Goal: Task Accomplishment & Management: Manage account settings

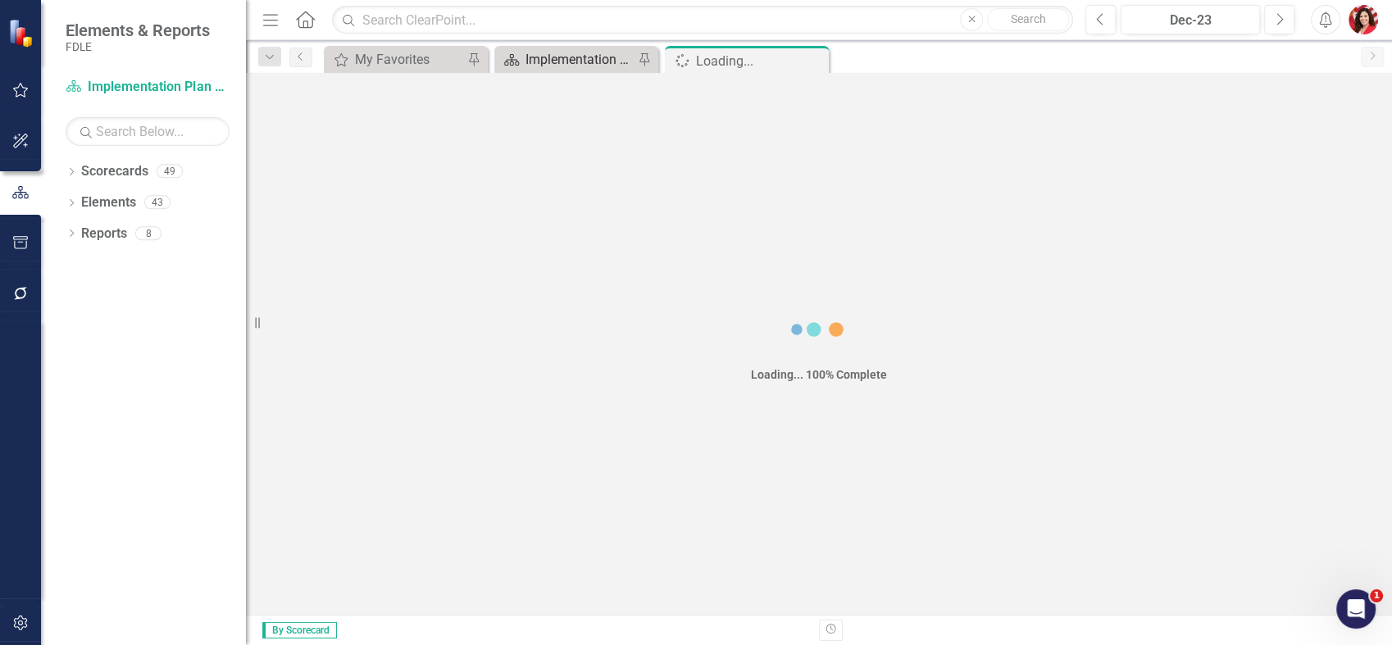
click at [590, 65] on div "Implementation Plan FY25/26" at bounding box center [580, 59] width 108 height 20
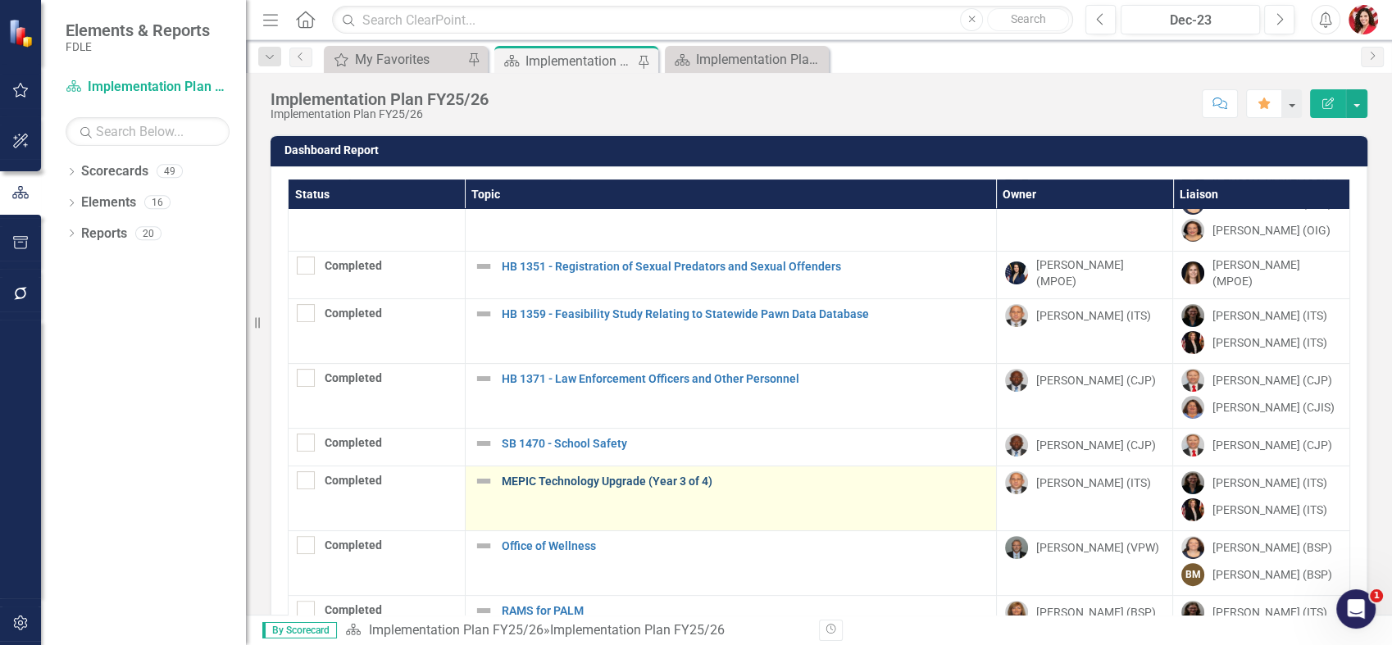
scroll to position [455, 0]
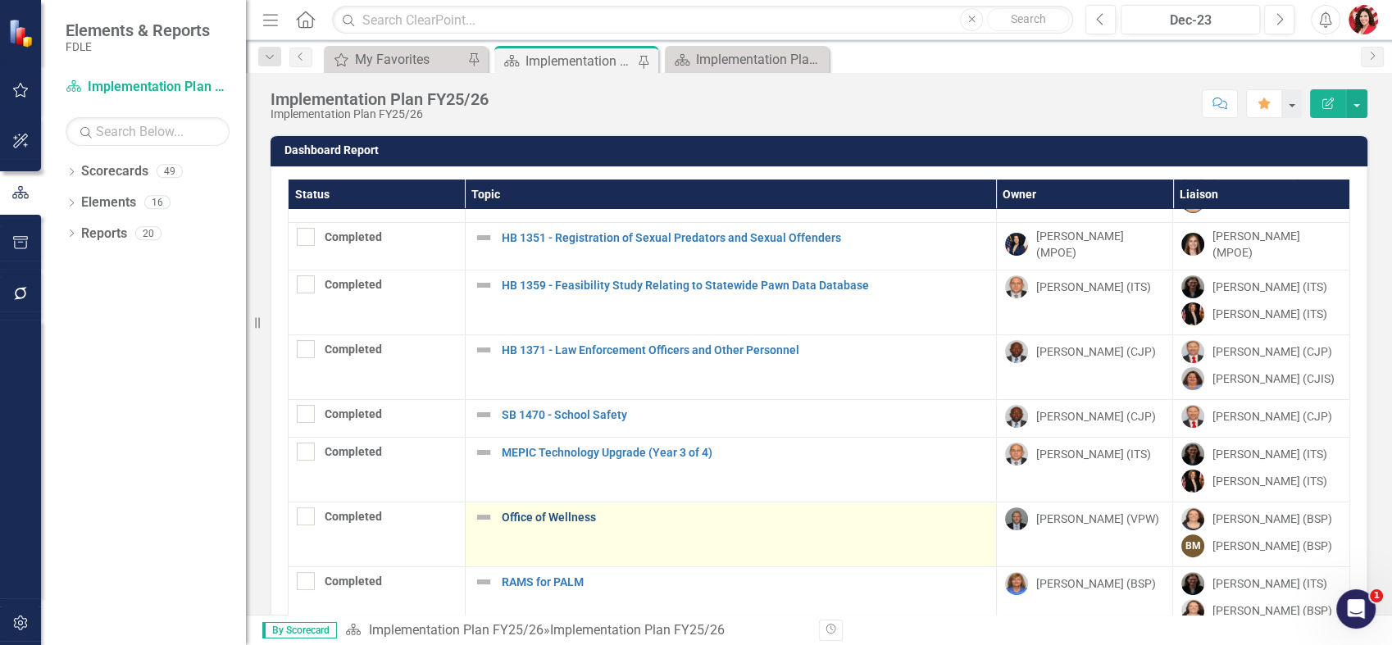
click at [576, 512] on link "Office of Wellness" at bounding box center [745, 518] width 486 height 12
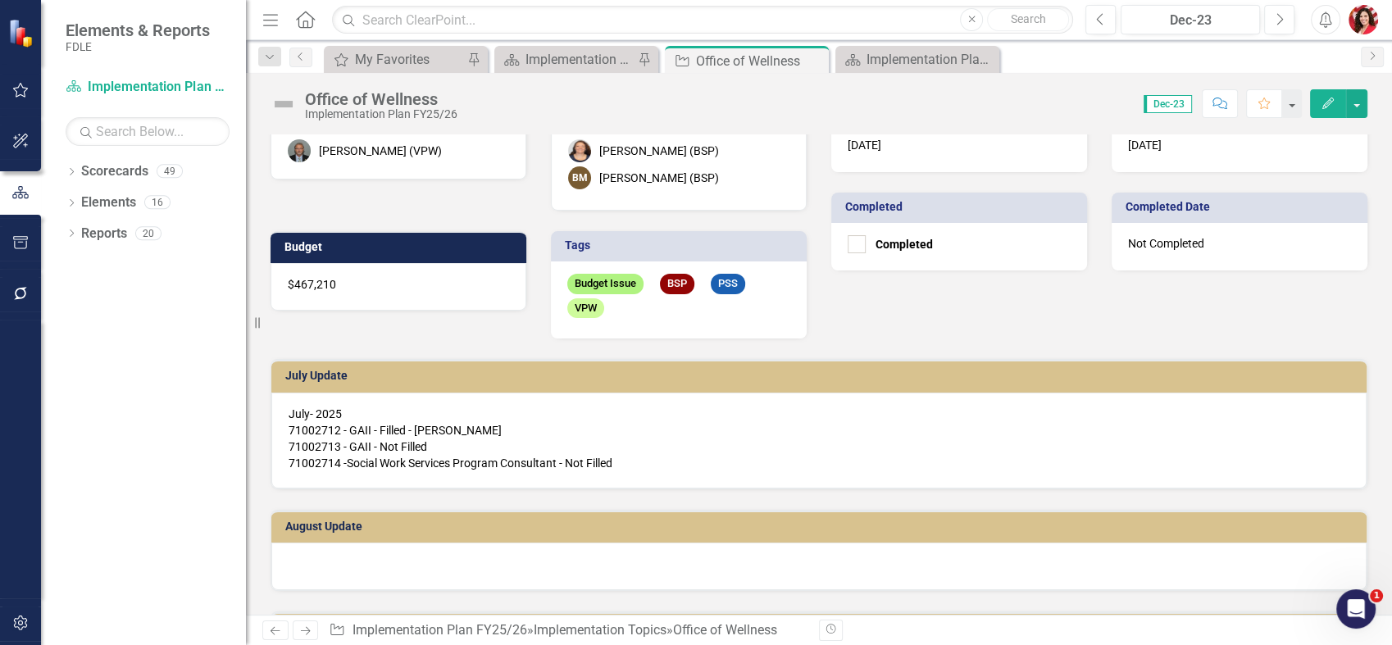
scroll to position [182, 0]
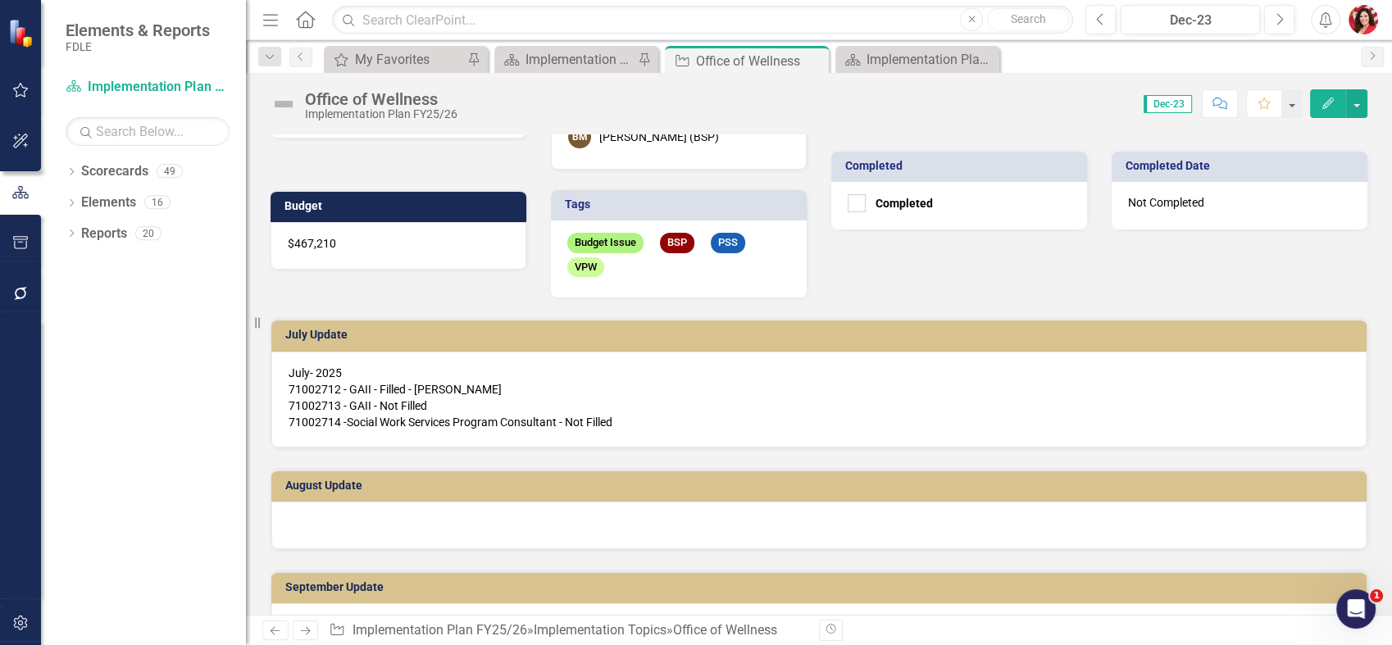
click at [549, 433] on div "July- 2025 71002712 - GAII - Filled - [PERSON_NAME] 71002713 - GAII - Not Fille…" at bounding box center [818, 400] width 1095 height 96
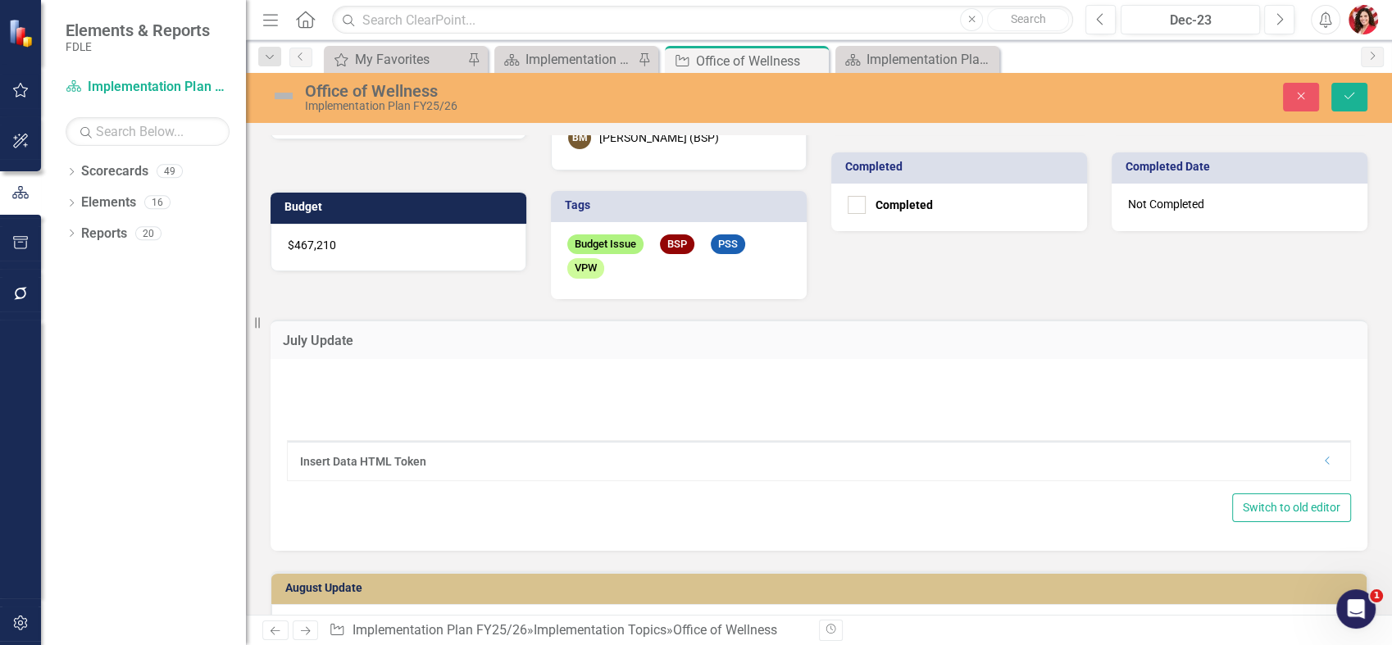
type textarea "<p><span style="color: #000000;">July- 2025&nbsp; &nbsp; &nbsp; &nbsp; &nbsp; &…"
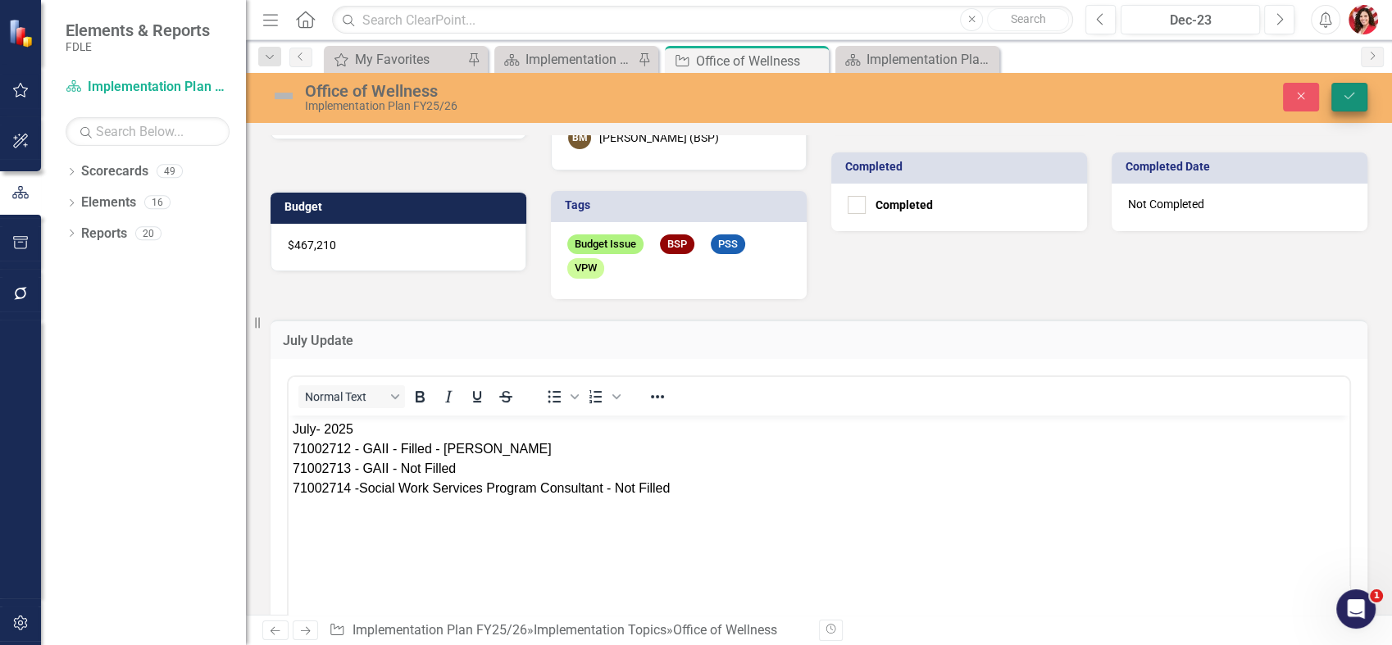
scroll to position [0, 0]
click at [1352, 98] on icon "Save" at bounding box center [1349, 95] width 15 height 11
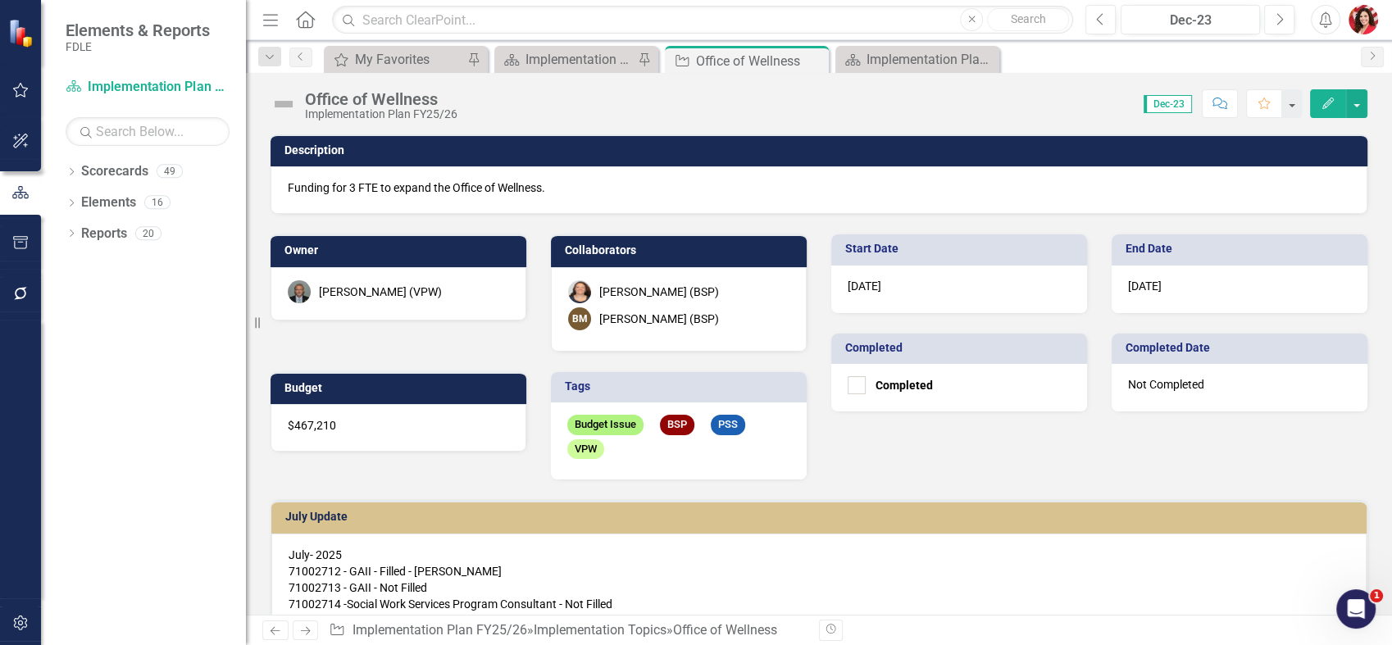
scroll to position [273, 0]
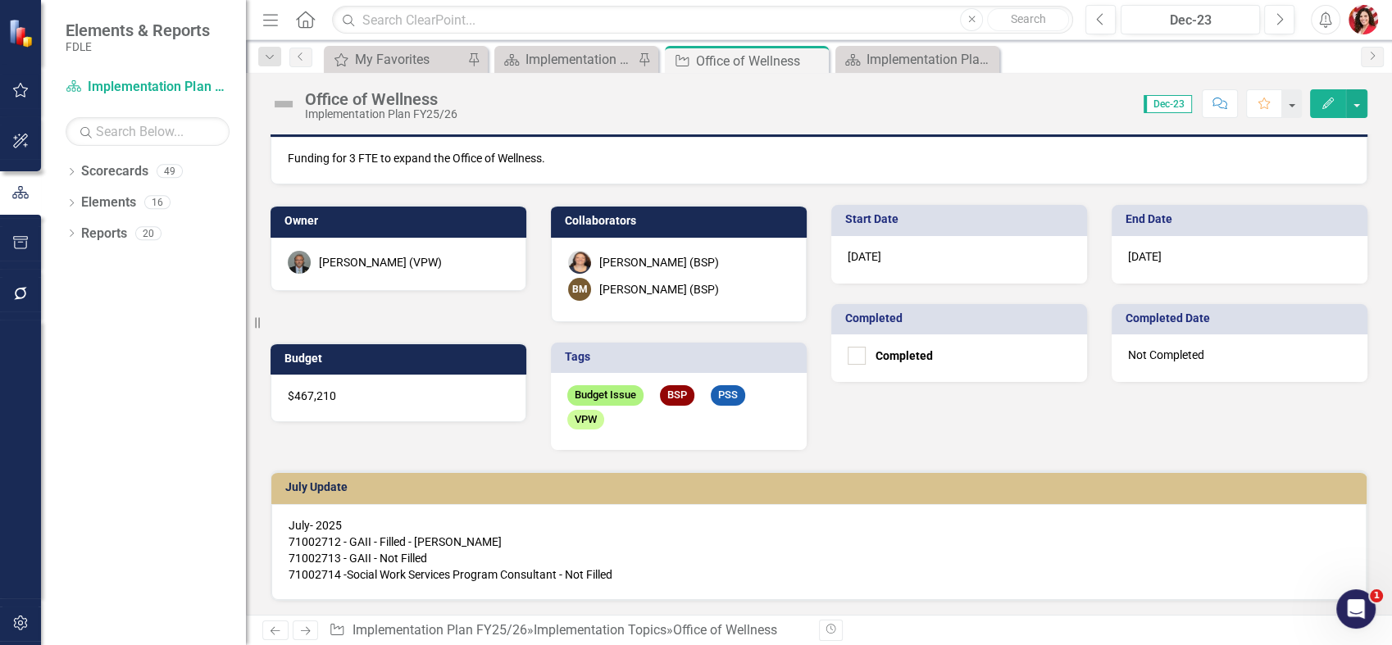
scroll to position [0, 0]
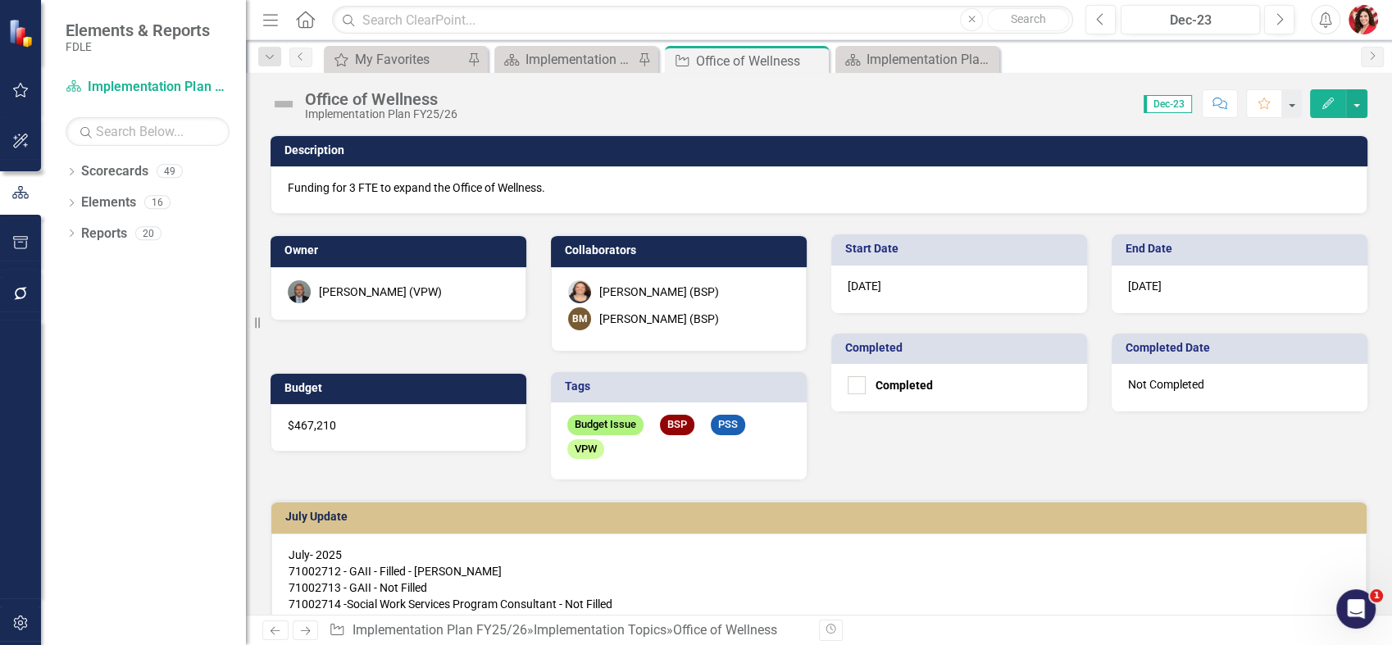
click at [1356, 420] on div "Owner [PERSON_NAME] (VPW) Collaborators [PERSON_NAME] (BSP) BM [PERSON_NAME] (B…" at bounding box center [819, 347] width 1122 height 266
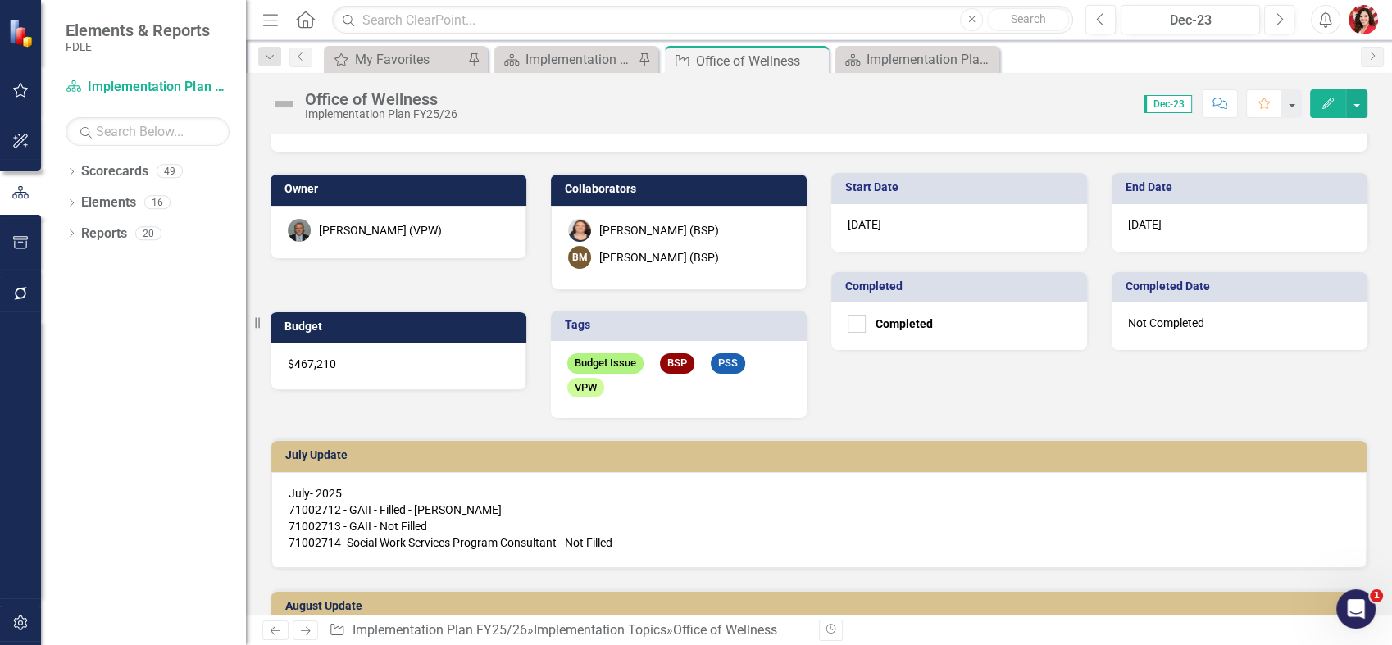
scroll to position [91, 0]
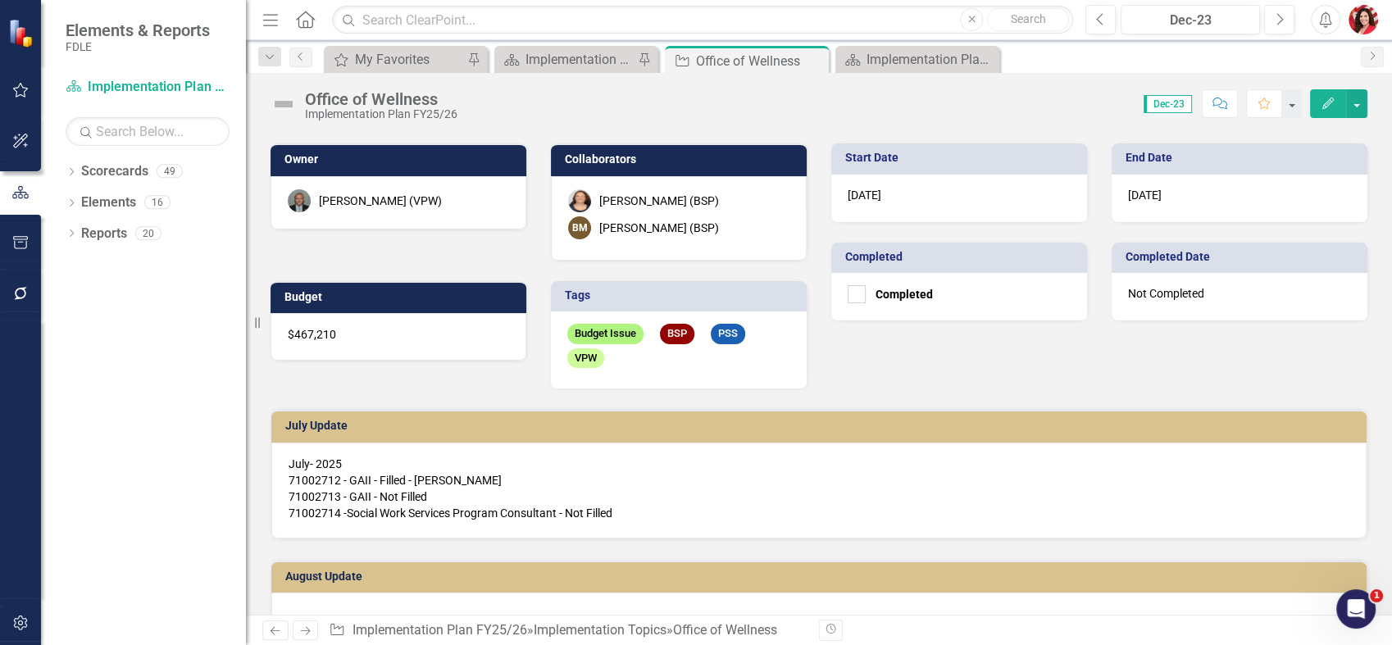
click at [1366, 426] on div "July Update July- 2025 71002712 - GAII - Filled - [PERSON_NAME] 71002713 - GAII…" at bounding box center [819, 464] width 1122 height 150
click at [938, 356] on div "Owner [PERSON_NAME] (VPW) Collaborators [PERSON_NAME] (BSP) BM [PERSON_NAME] (B…" at bounding box center [819, 256] width 1122 height 266
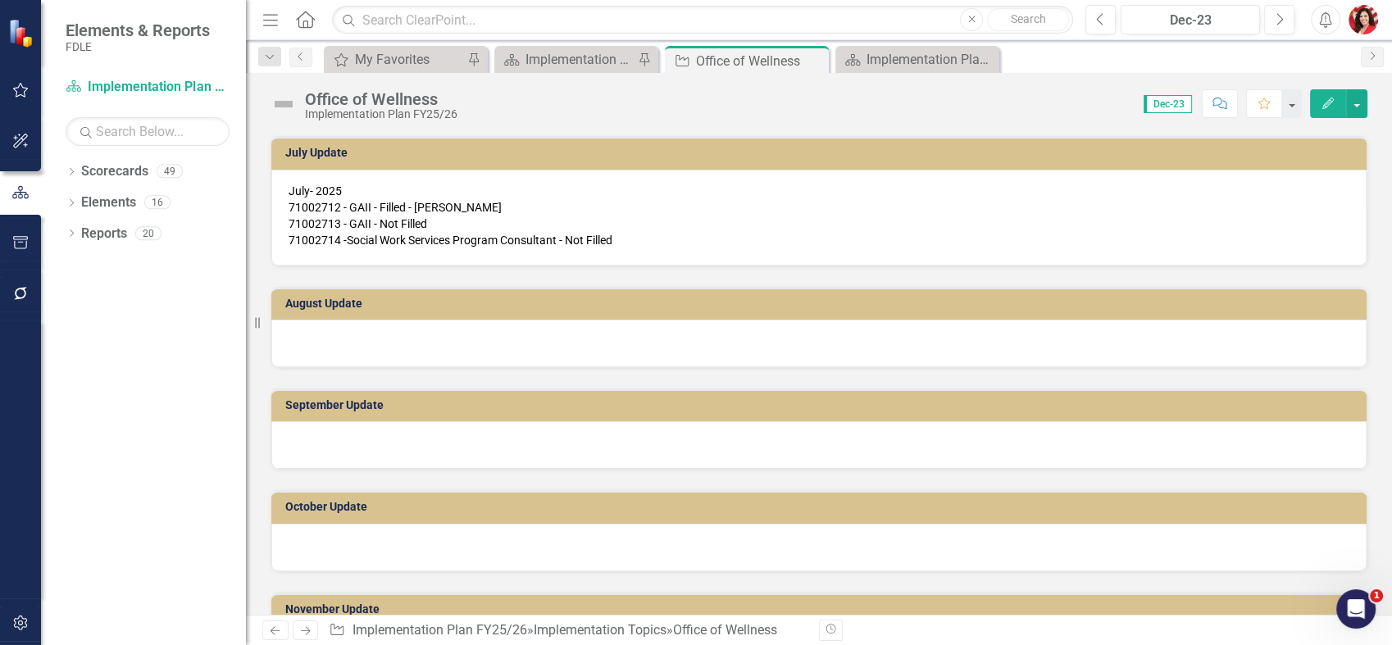
scroll to position [0, 0]
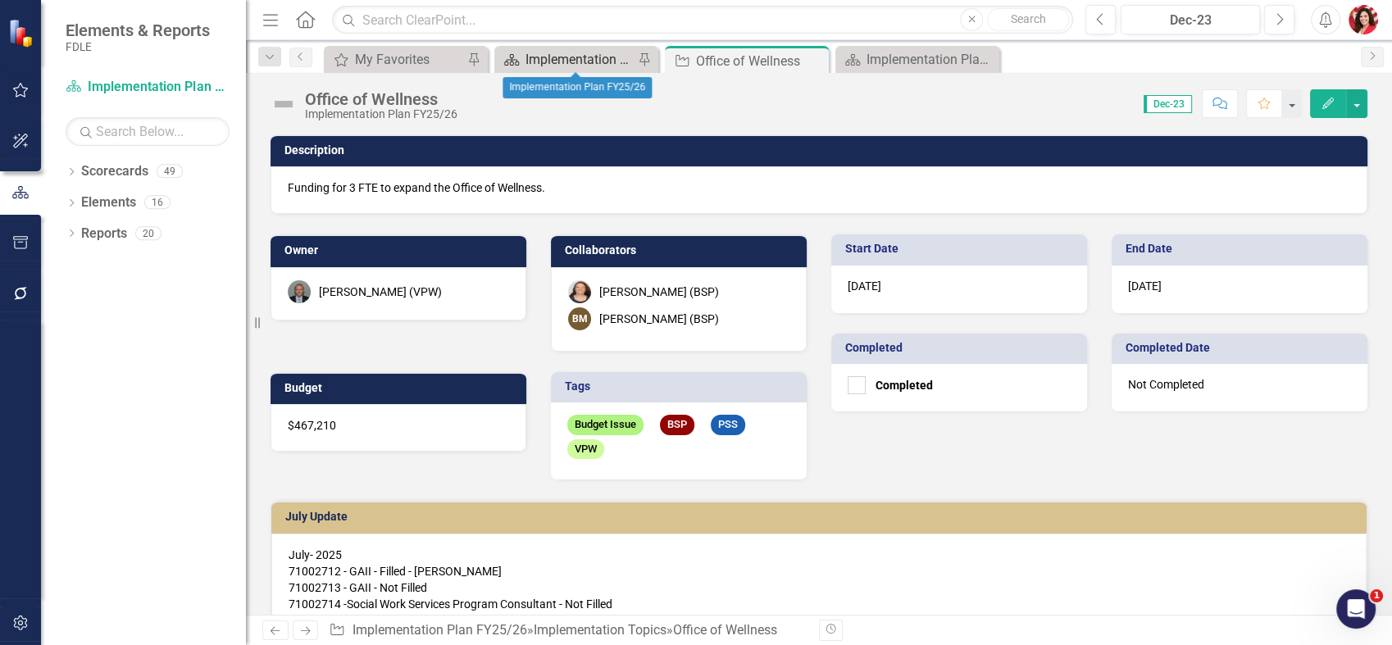
click at [531, 61] on div "Implementation Plan FY25/26" at bounding box center [580, 59] width 108 height 20
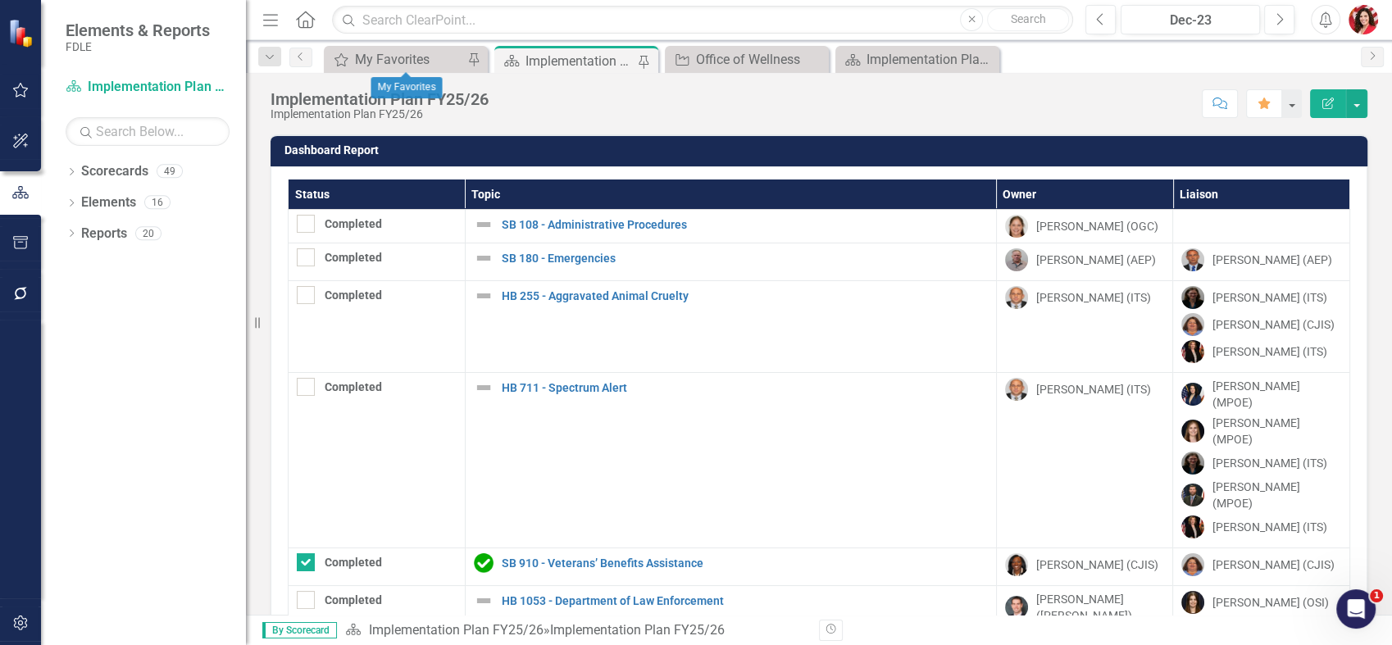
click at [385, 70] on div "My Favorites My Favorites Pin" at bounding box center [406, 59] width 164 height 27
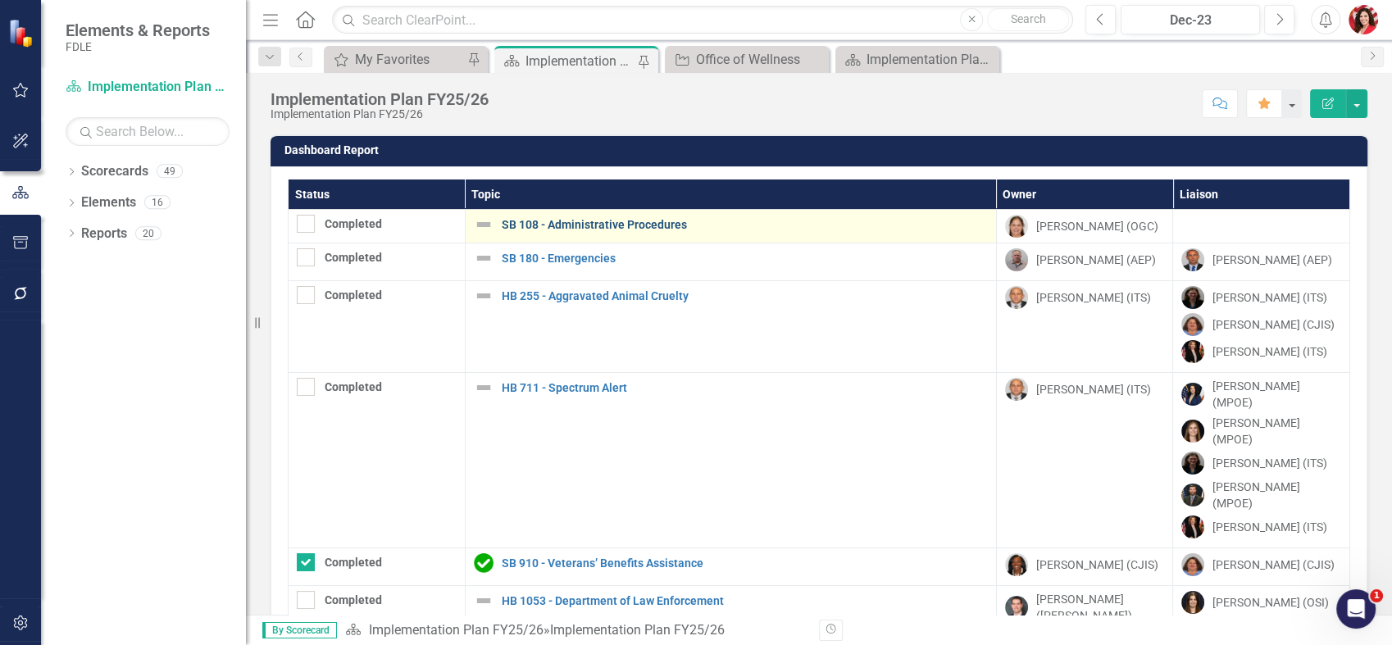
click at [571, 224] on link "SB 108 - Administrative Procedures" at bounding box center [745, 225] width 486 height 12
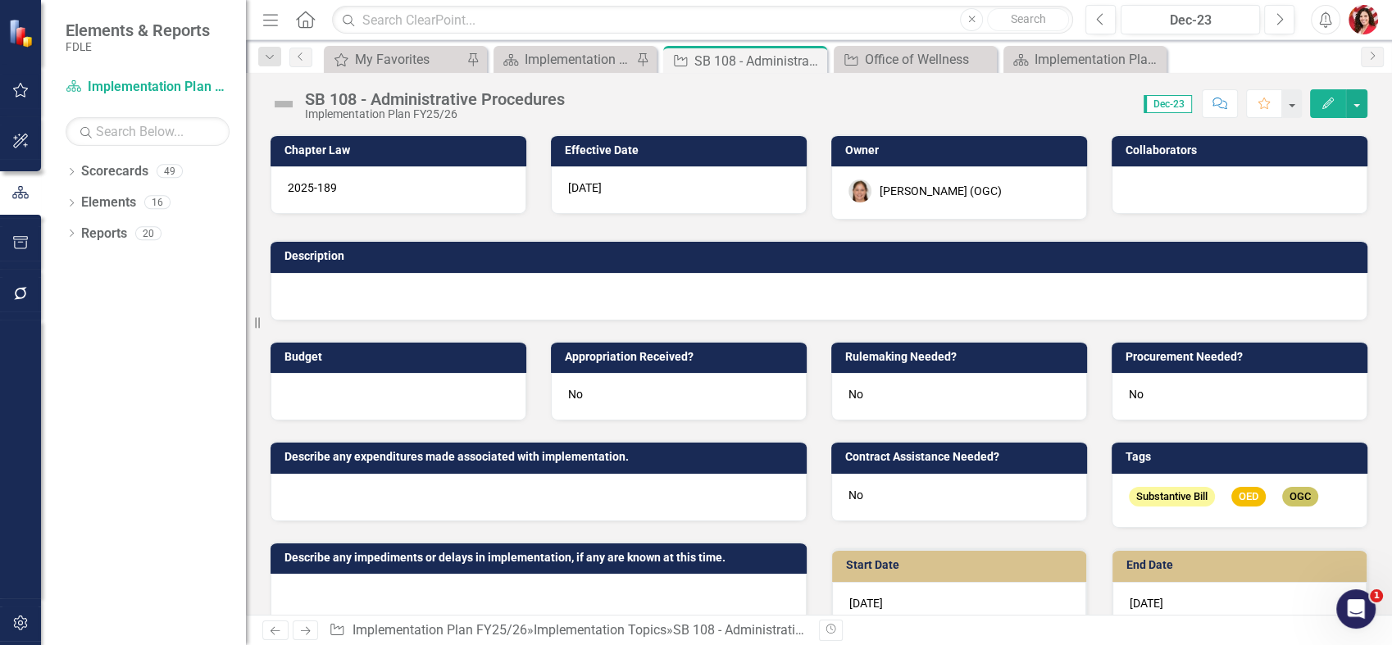
click at [414, 297] on div at bounding box center [819, 297] width 1097 height 48
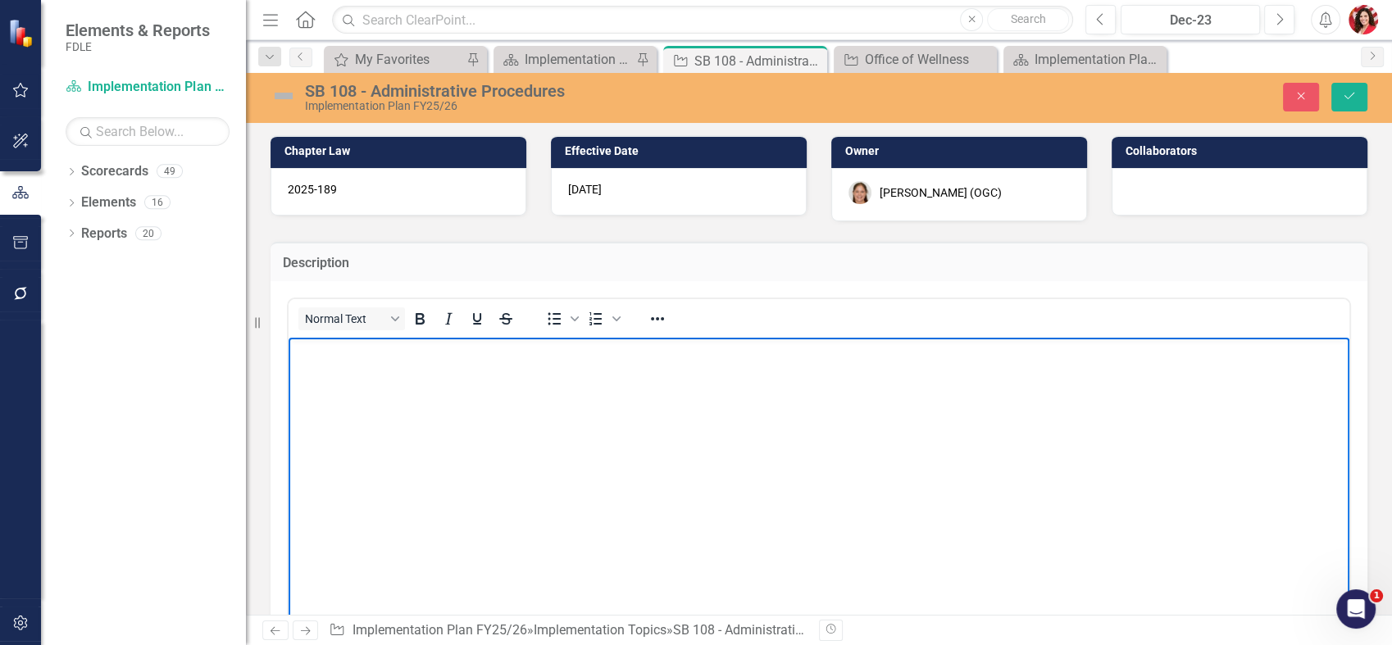
click at [420, 430] on body "Rich Text Area. Press ALT-0 for help." at bounding box center [819, 461] width 1061 height 246
click at [1302, 100] on icon "Close" at bounding box center [1301, 95] width 15 height 11
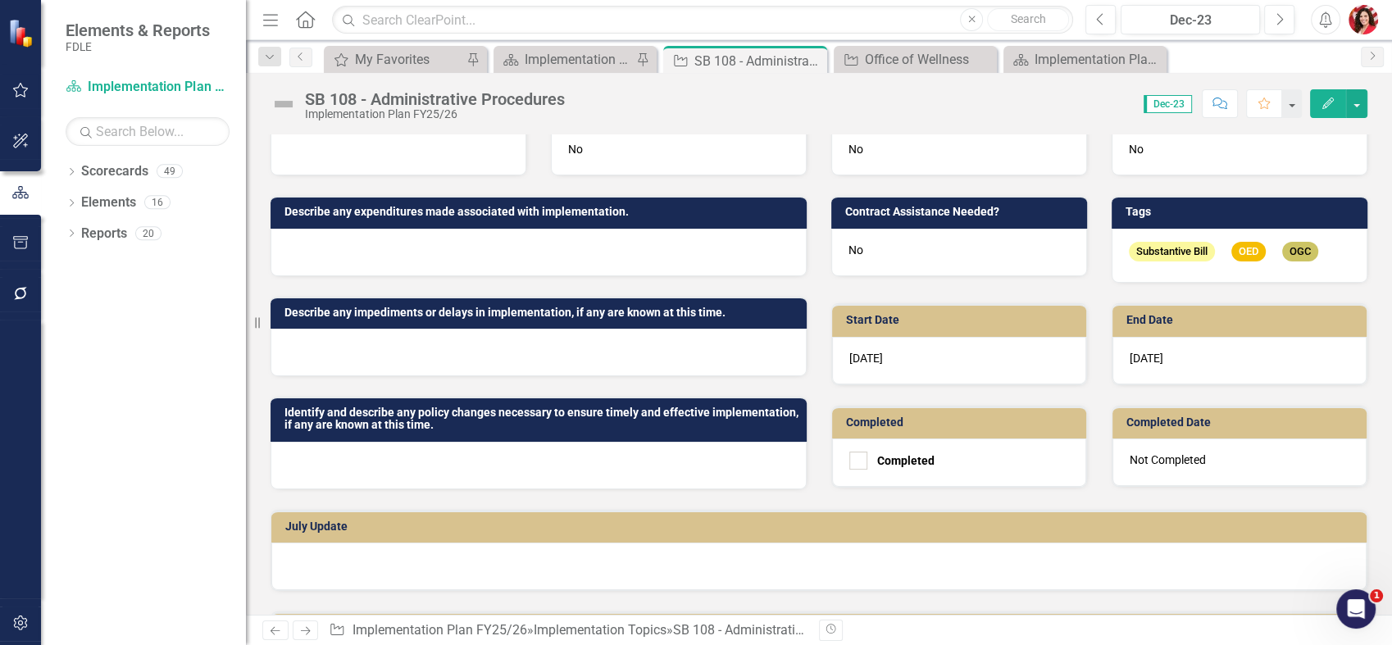
scroll to position [273, 0]
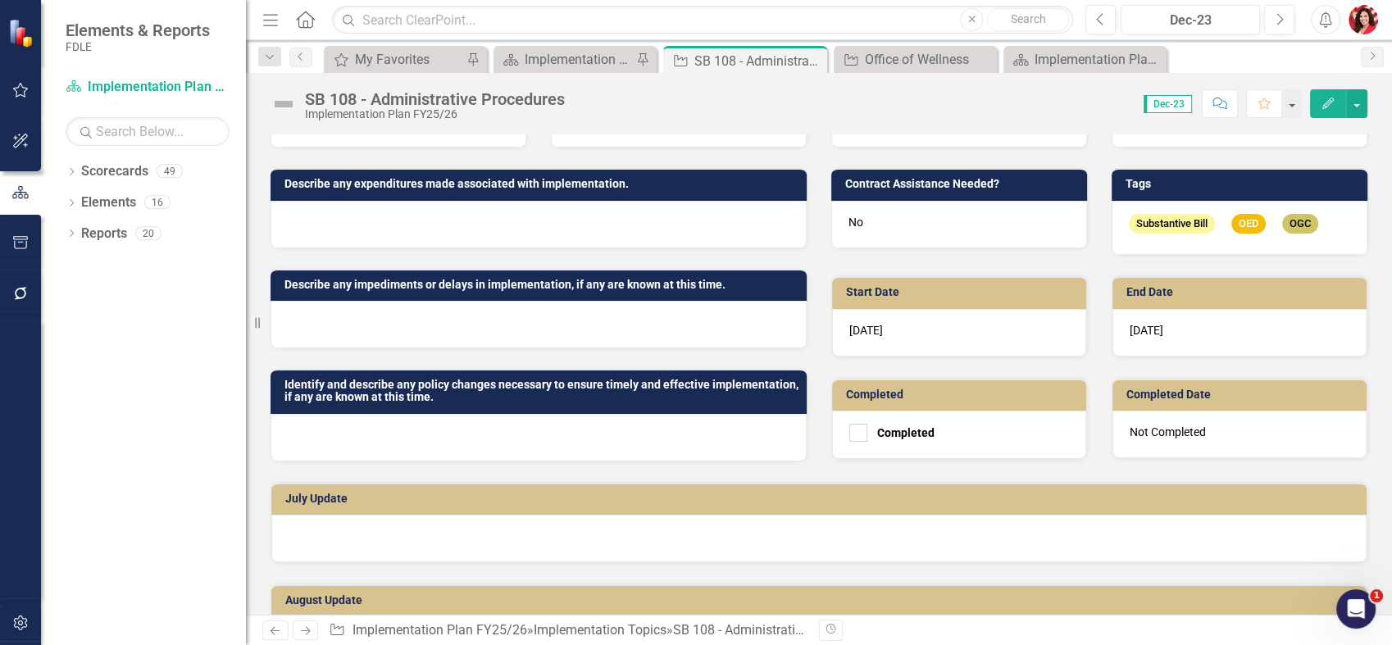
click at [380, 537] on div at bounding box center [818, 539] width 1095 height 48
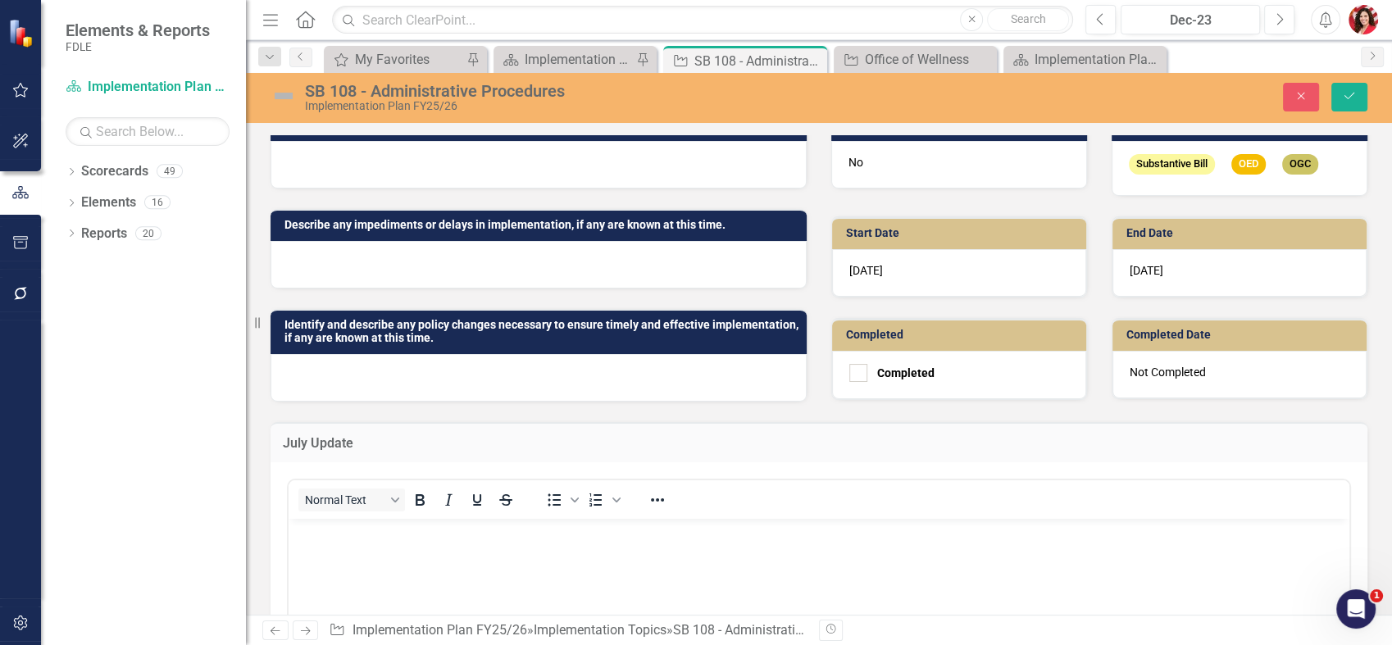
scroll to position [364, 0]
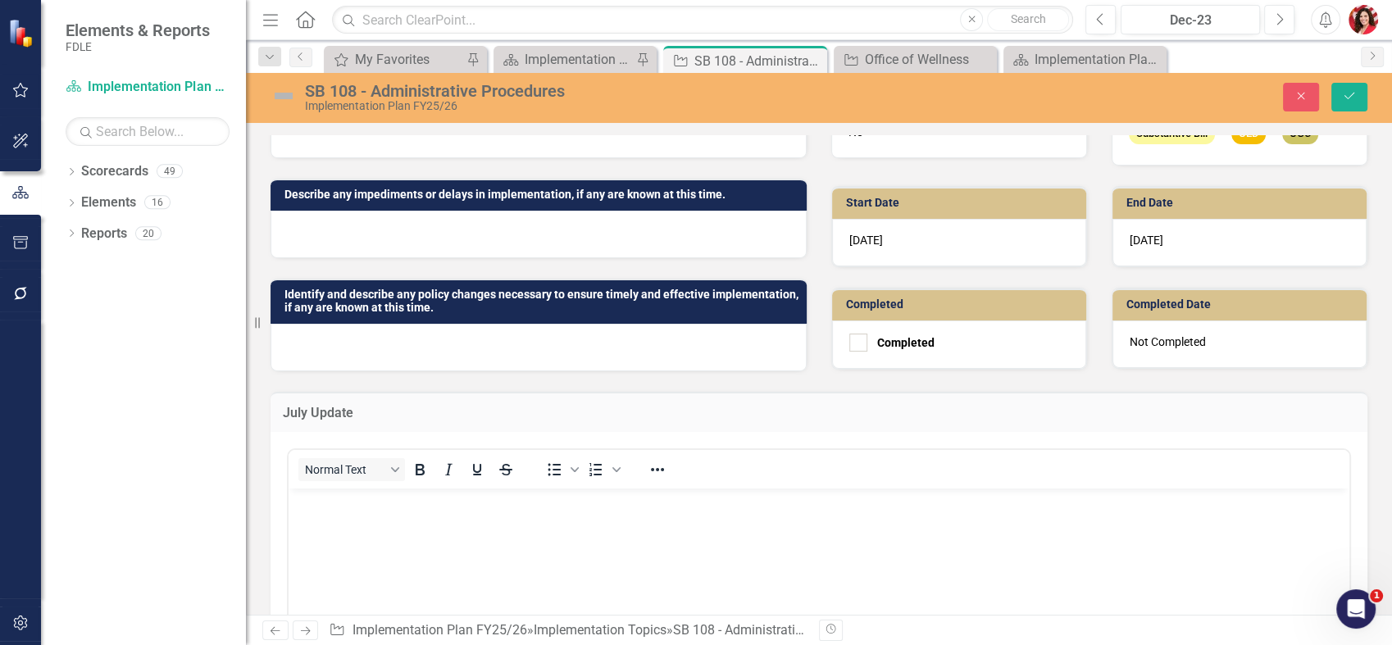
click at [376, 551] on body "Rich Text Area. Press ALT-0 for help." at bounding box center [819, 611] width 1061 height 246
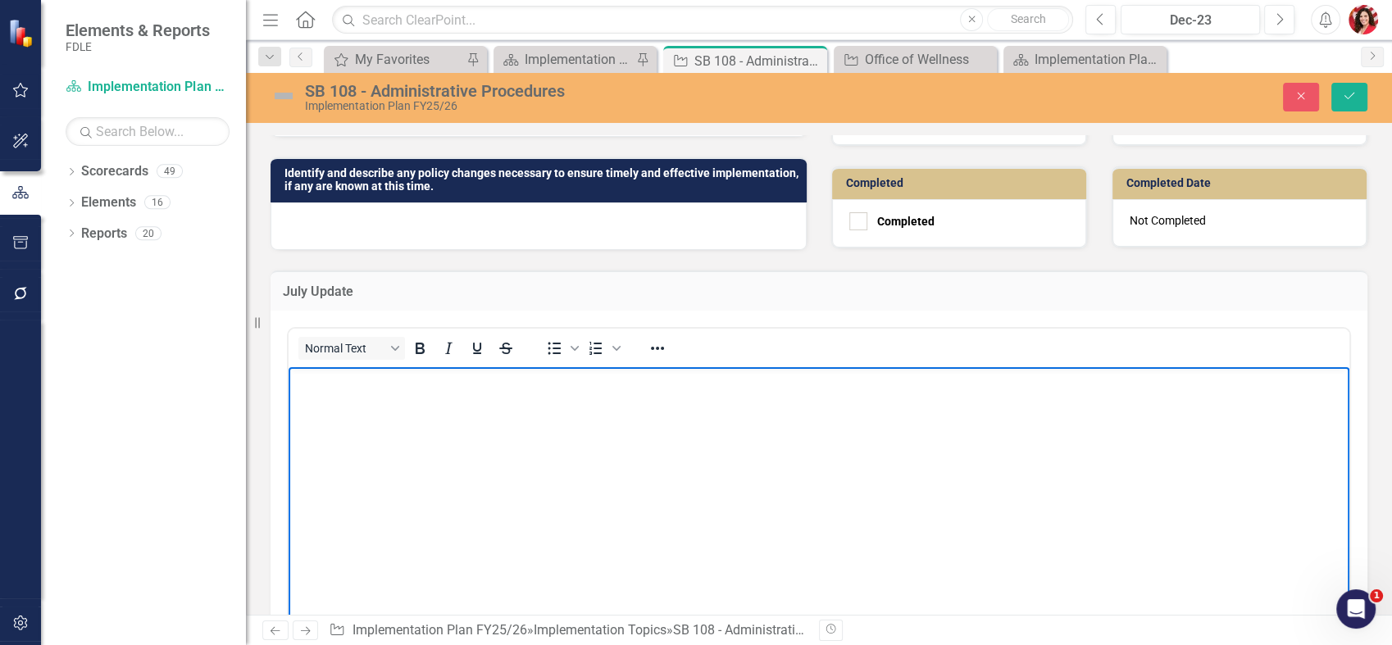
scroll to position [455, 0]
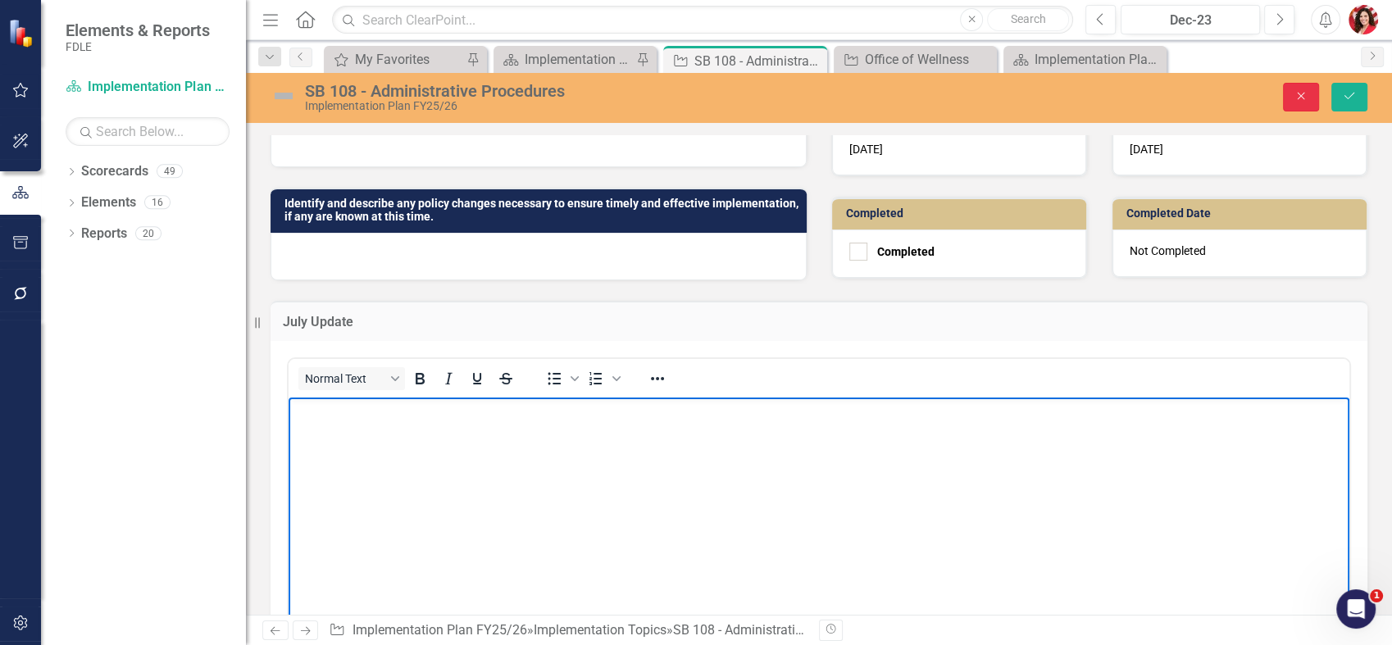
click at [1310, 100] on button "Close" at bounding box center [1301, 97] width 36 height 29
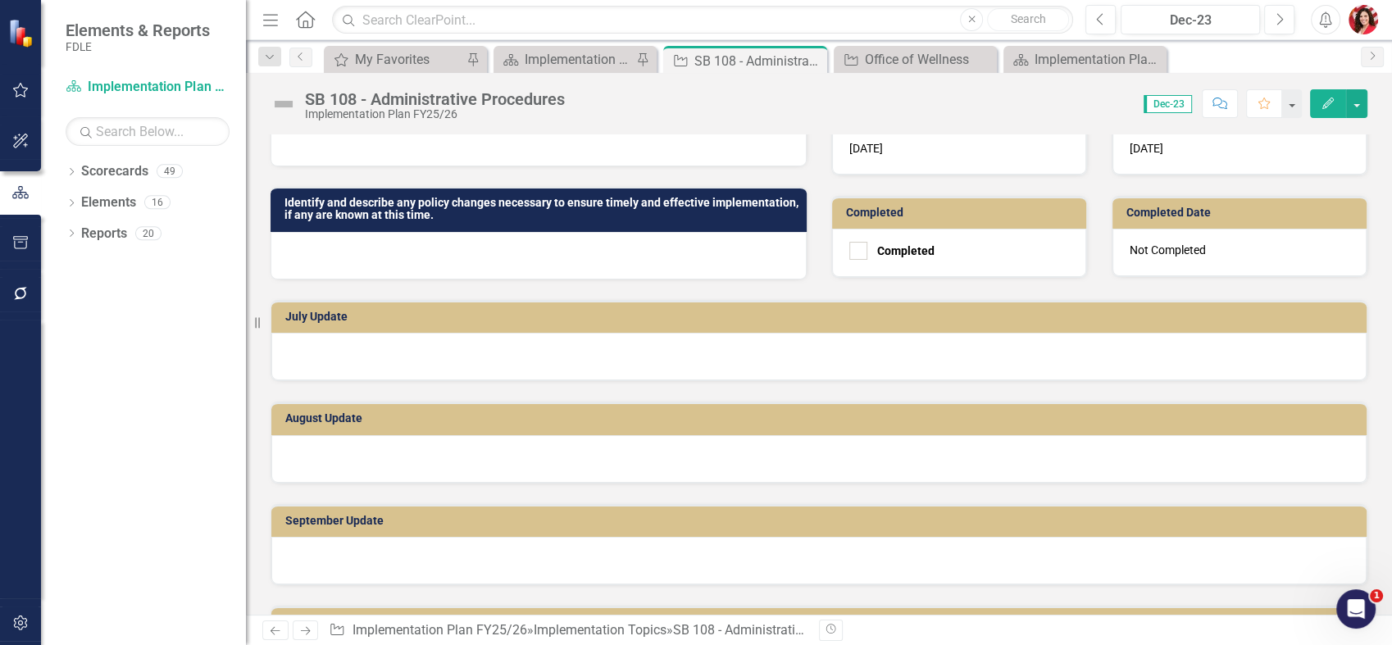
click at [326, 455] on div at bounding box center [818, 459] width 1095 height 48
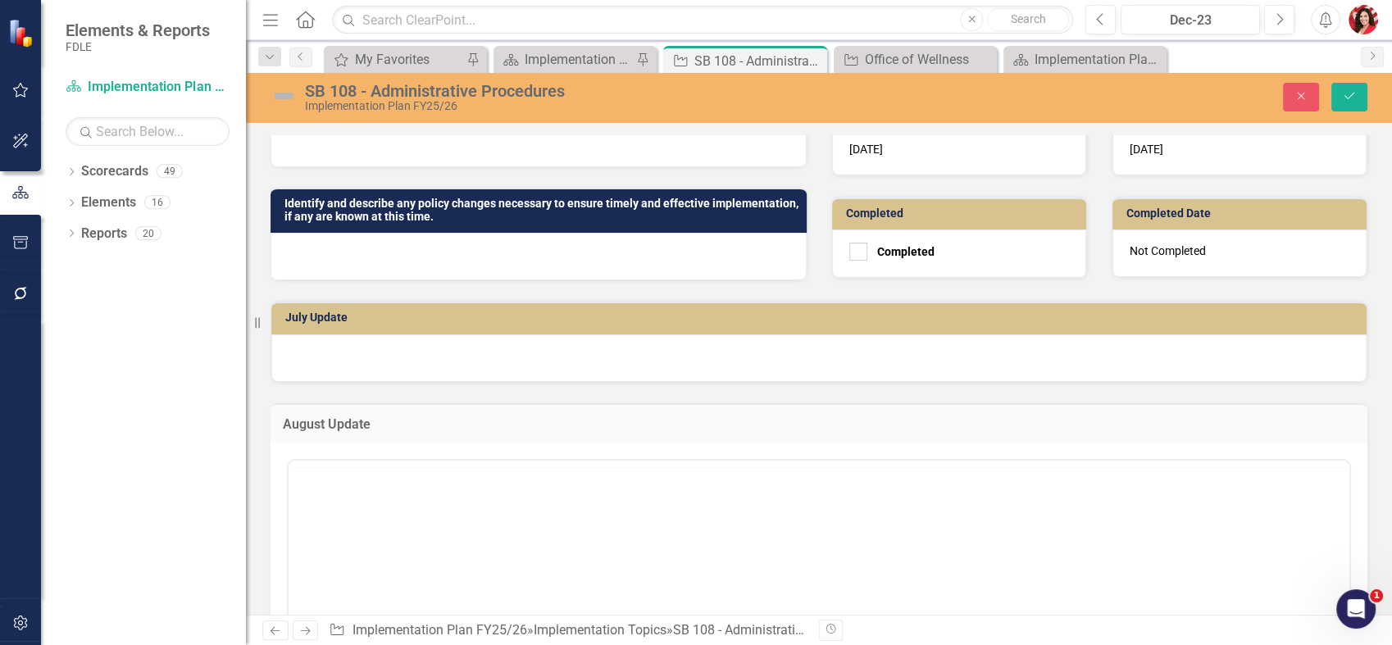
scroll to position [0, 0]
click at [443, 540] on body "Rich Text Area. Press ALT-0 for help." at bounding box center [819, 622] width 1061 height 246
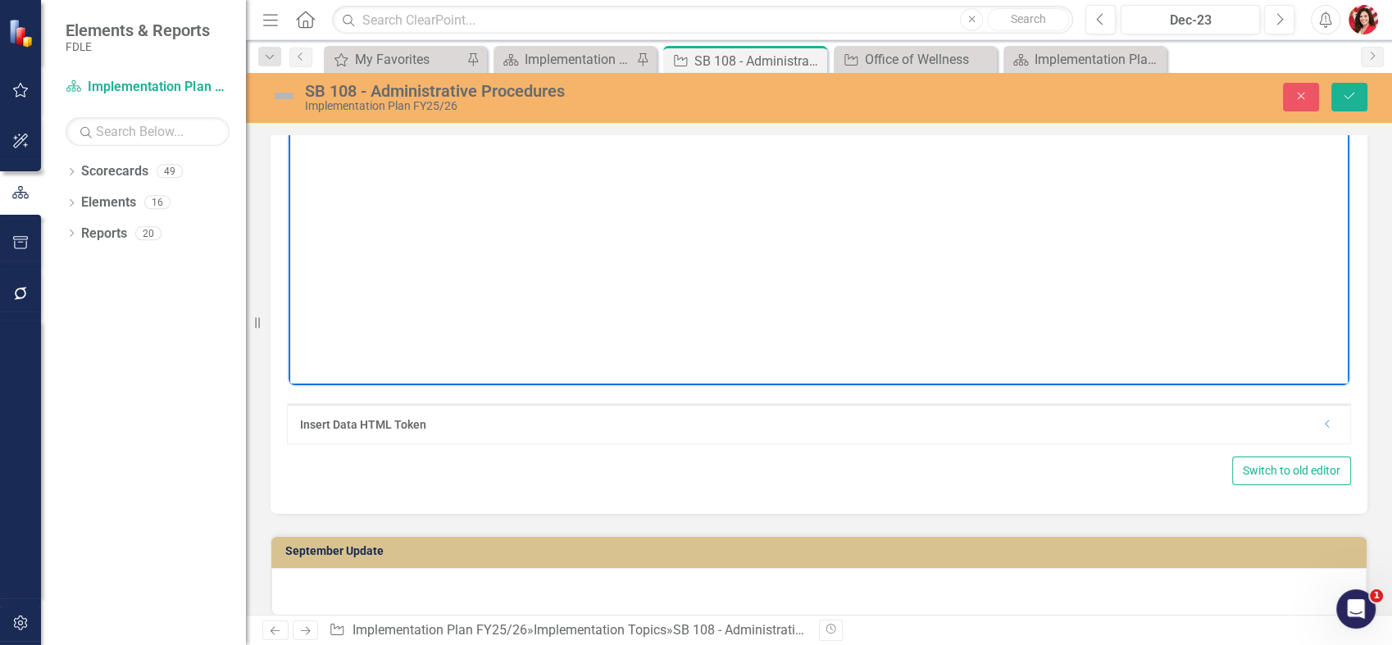
scroll to position [911, 0]
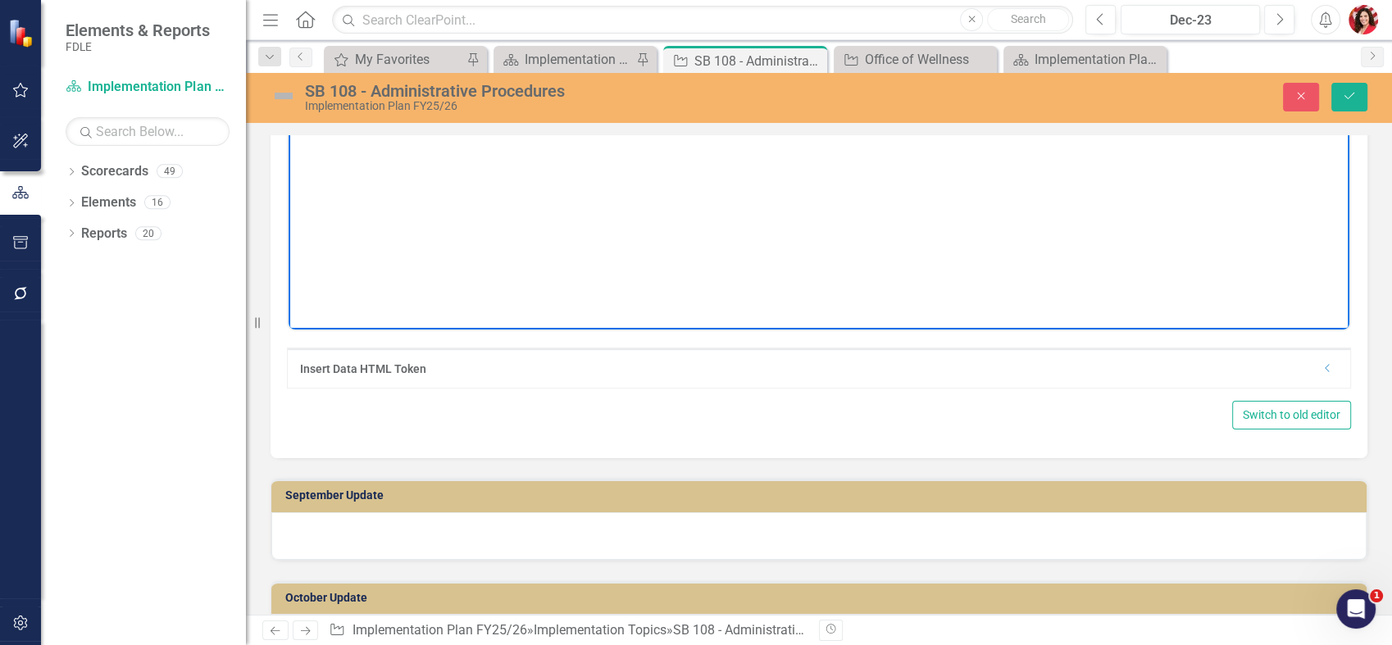
click at [341, 540] on div at bounding box center [818, 536] width 1095 height 48
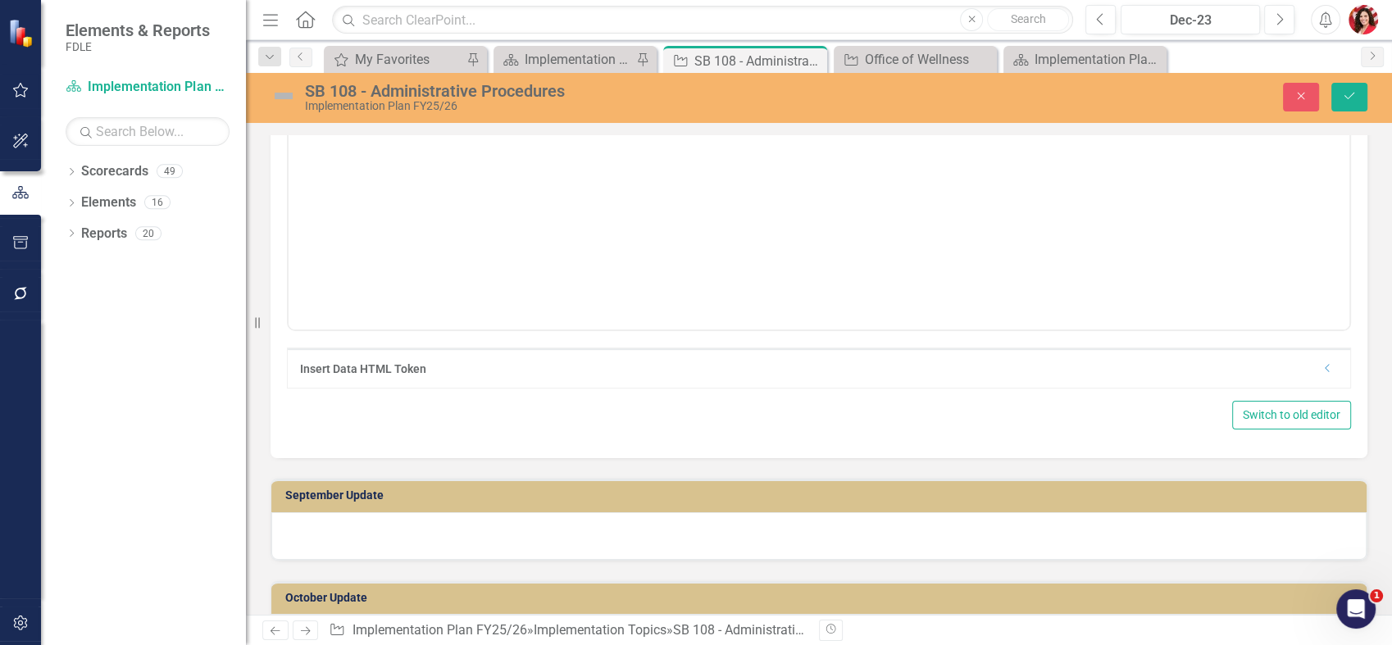
click at [341, 540] on div at bounding box center [818, 536] width 1095 height 48
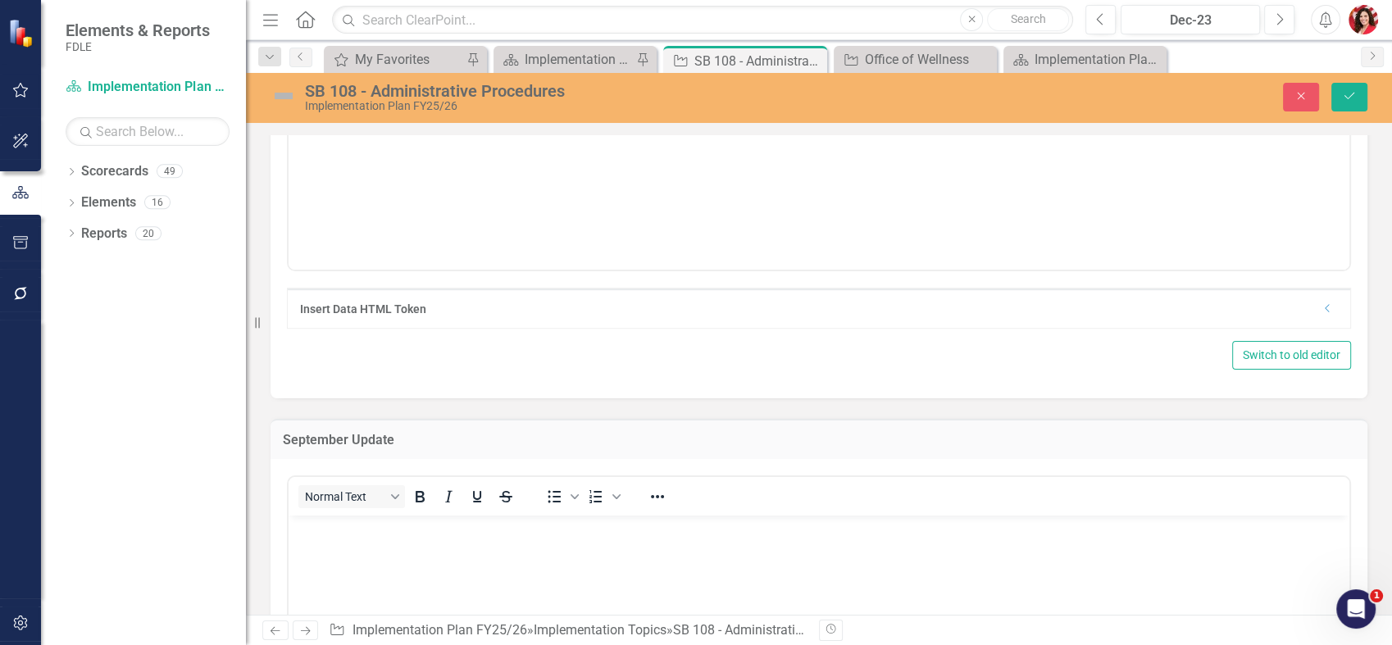
scroll to position [1002, 0]
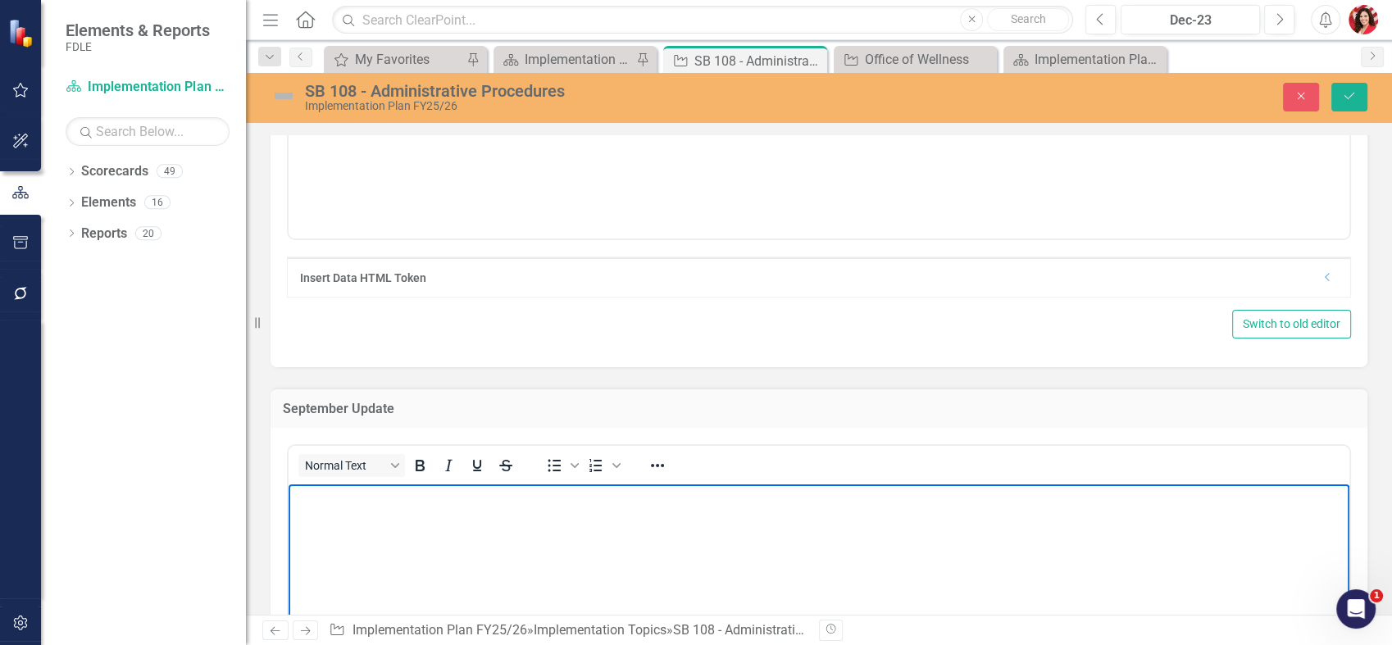
click at [474, 521] on body "Rich Text Area. Press ALT-0 for help." at bounding box center [819, 607] width 1061 height 246
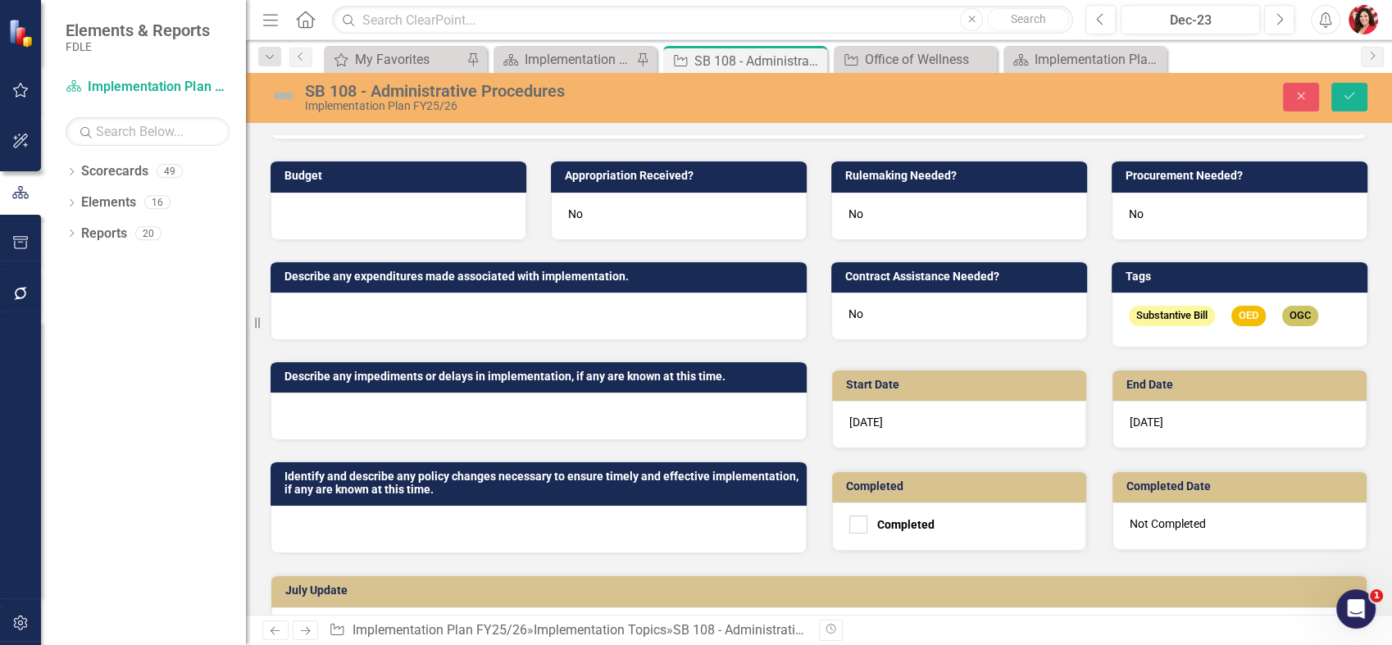
scroll to position [0, 0]
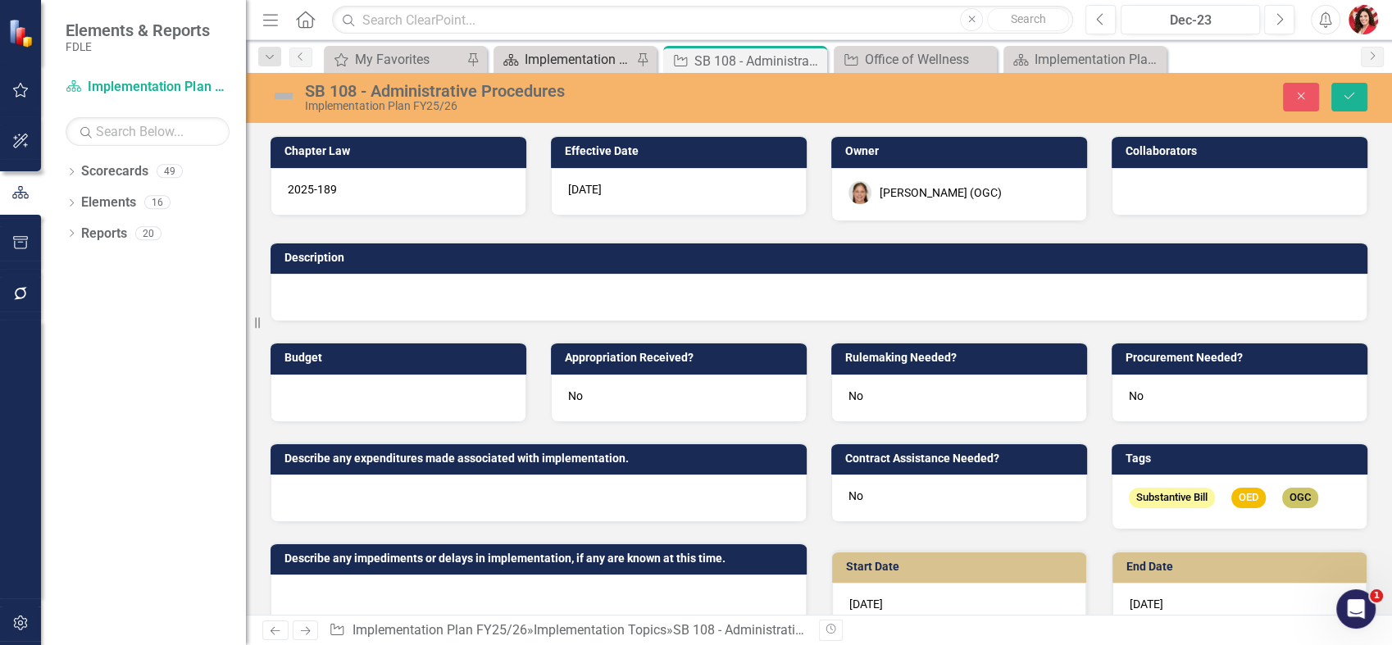
click at [571, 53] on div "Implementation Plan FY25/26" at bounding box center [578, 59] width 107 height 20
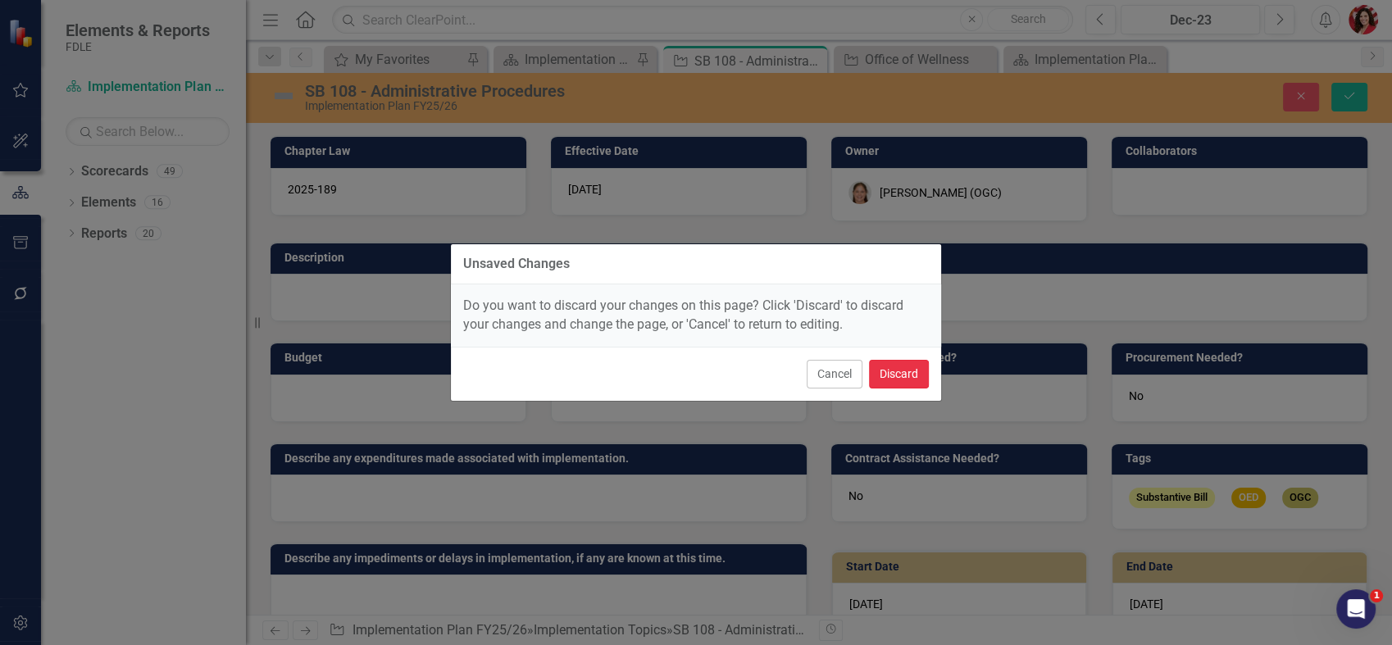
click at [905, 380] on button "Discard" at bounding box center [899, 374] width 60 height 29
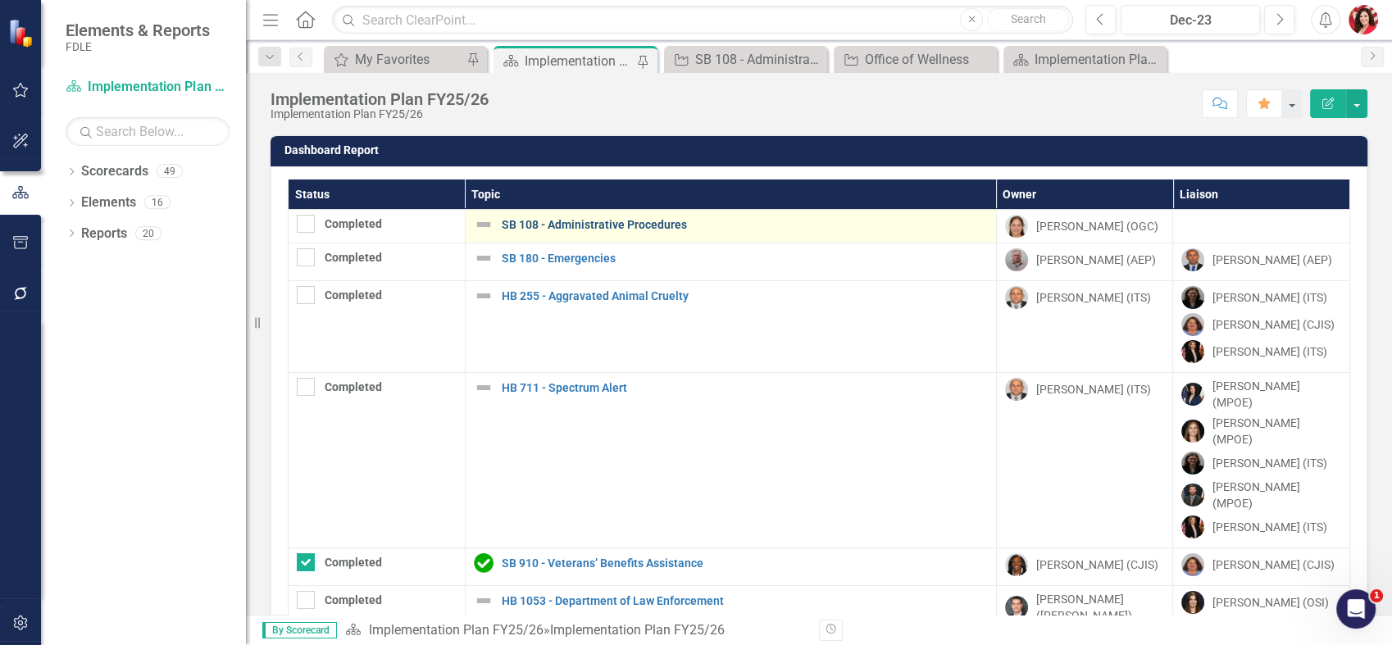
click at [598, 226] on link "SB 108 - Administrative Procedures" at bounding box center [745, 225] width 486 height 12
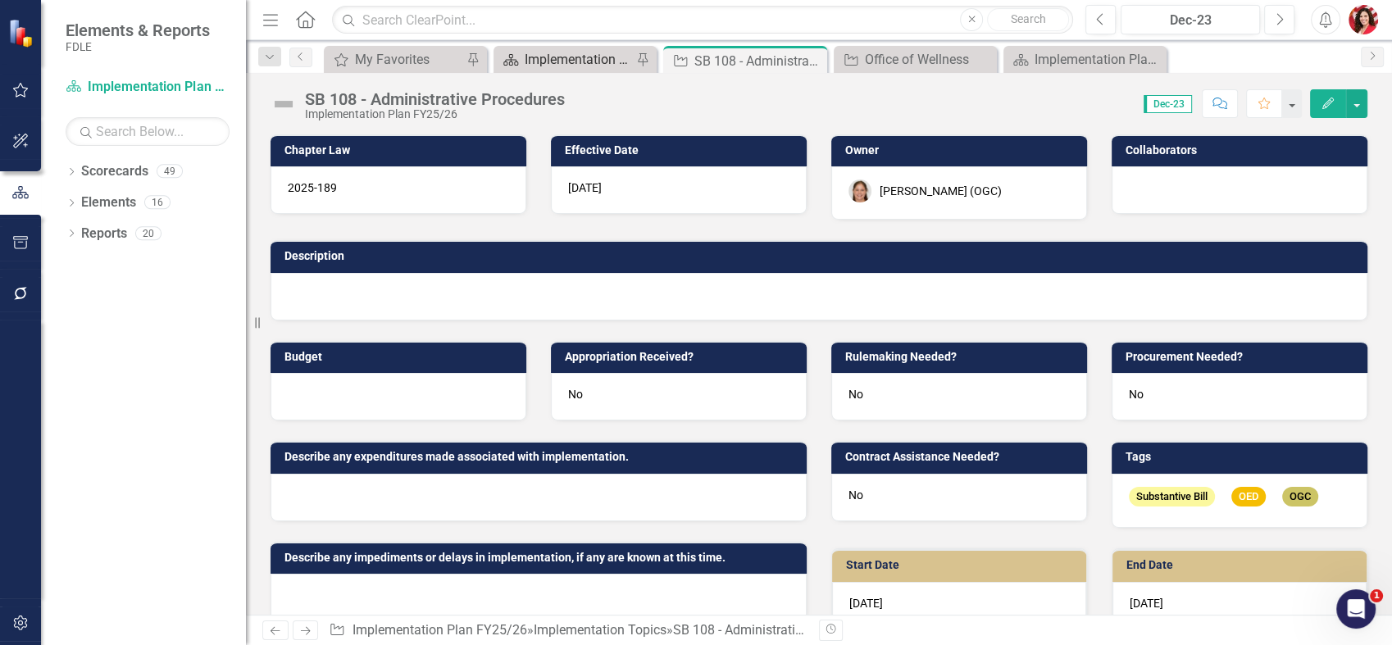
click at [583, 65] on div "Implementation Plan FY25/26" at bounding box center [578, 59] width 107 height 20
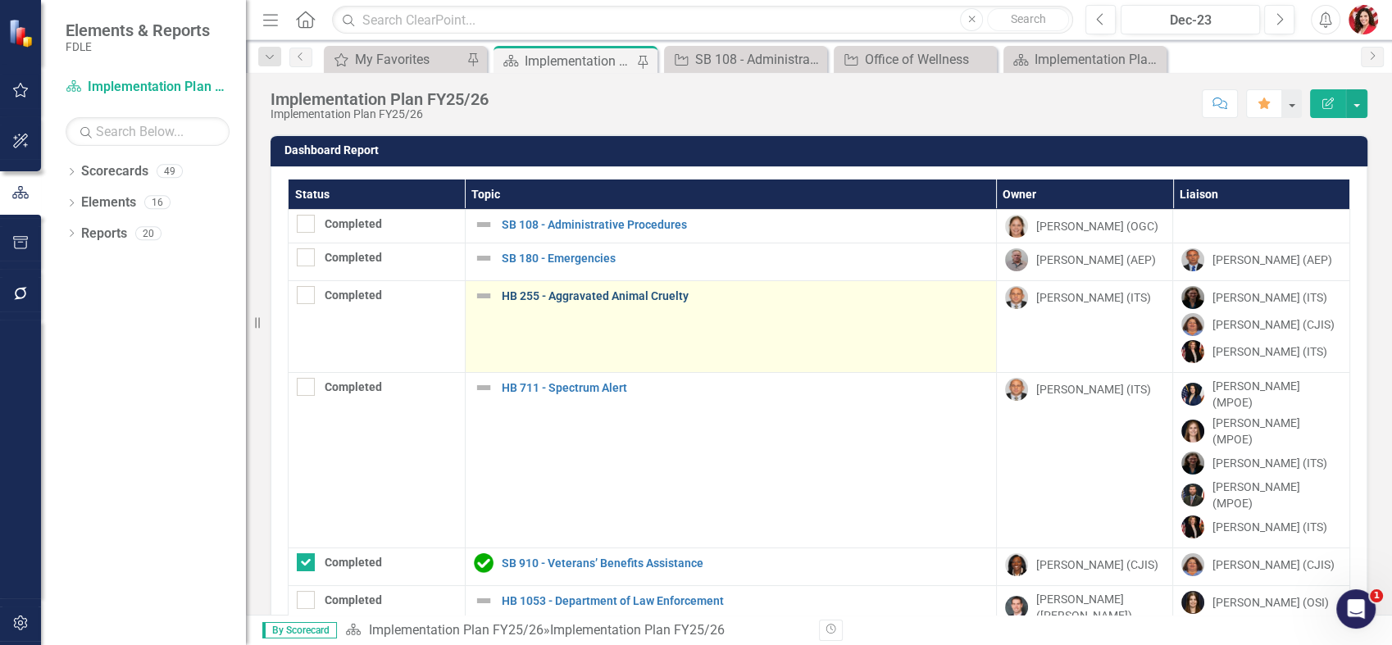
click at [594, 295] on link "HB 255 - Aggravated Animal Cruelty" at bounding box center [745, 296] width 486 height 12
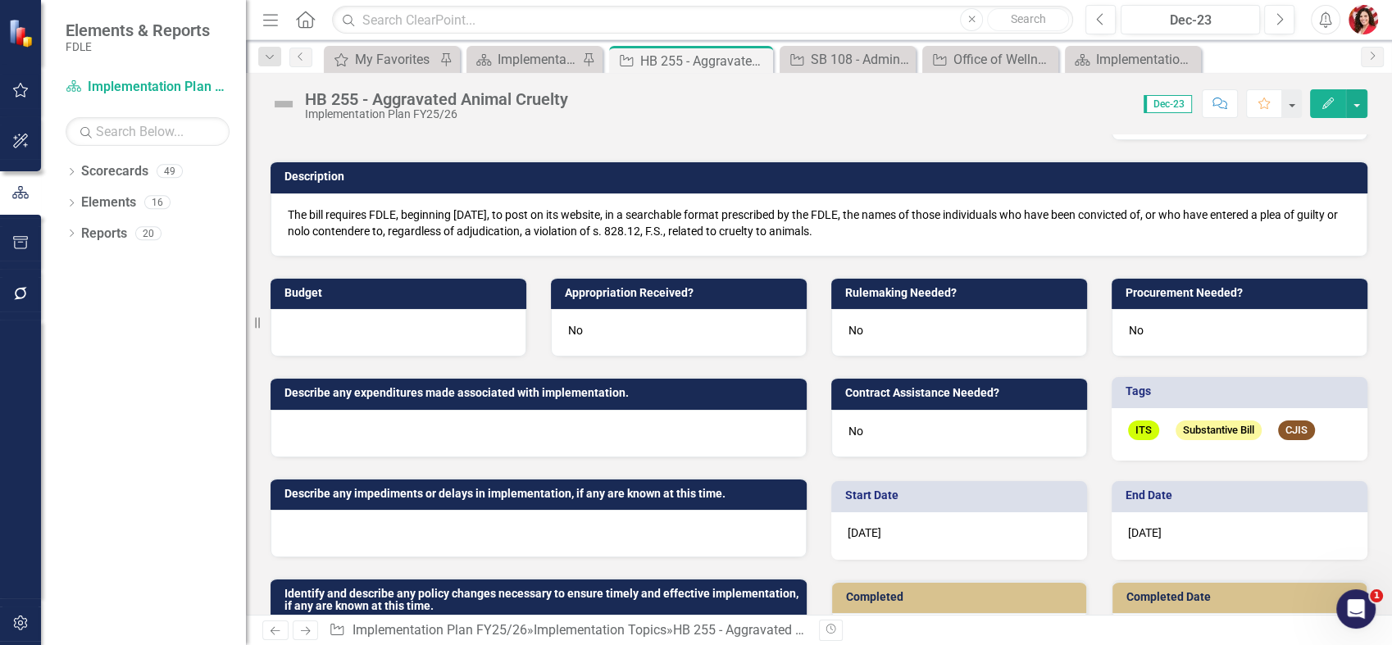
scroll to position [91, 0]
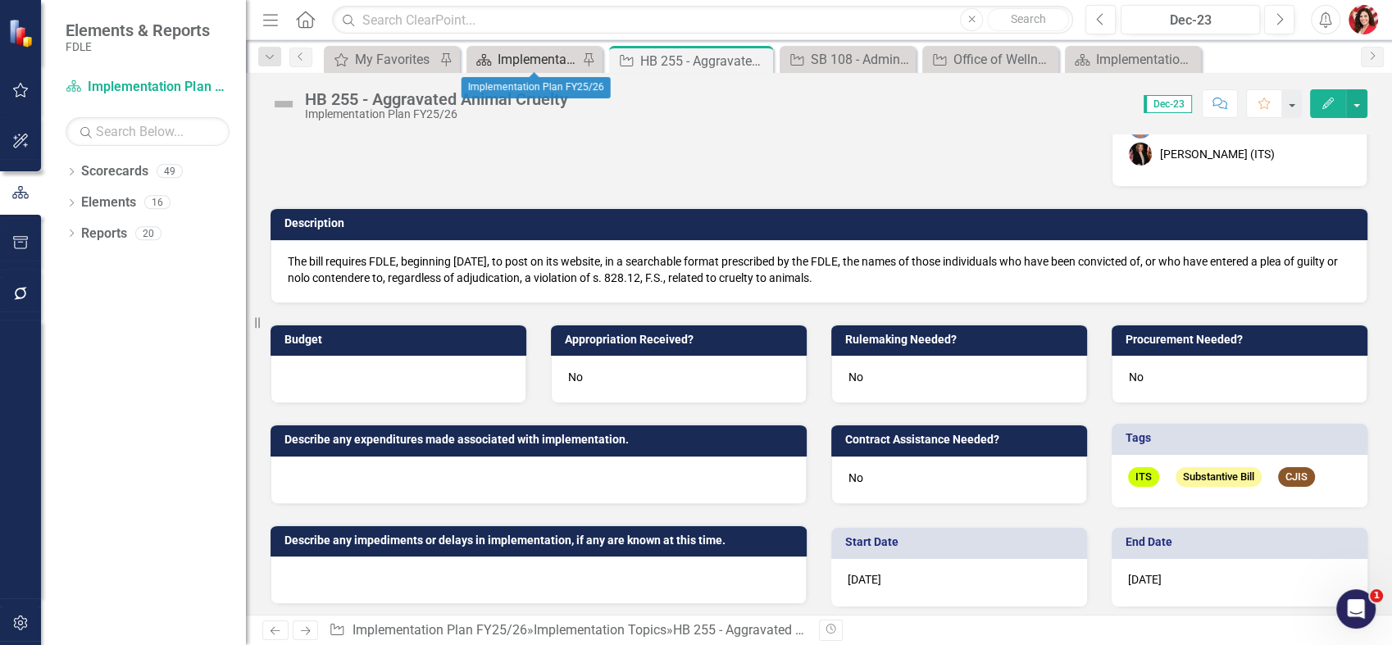
click at [521, 63] on div "Implementation Plan FY25/26" at bounding box center [538, 59] width 80 height 20
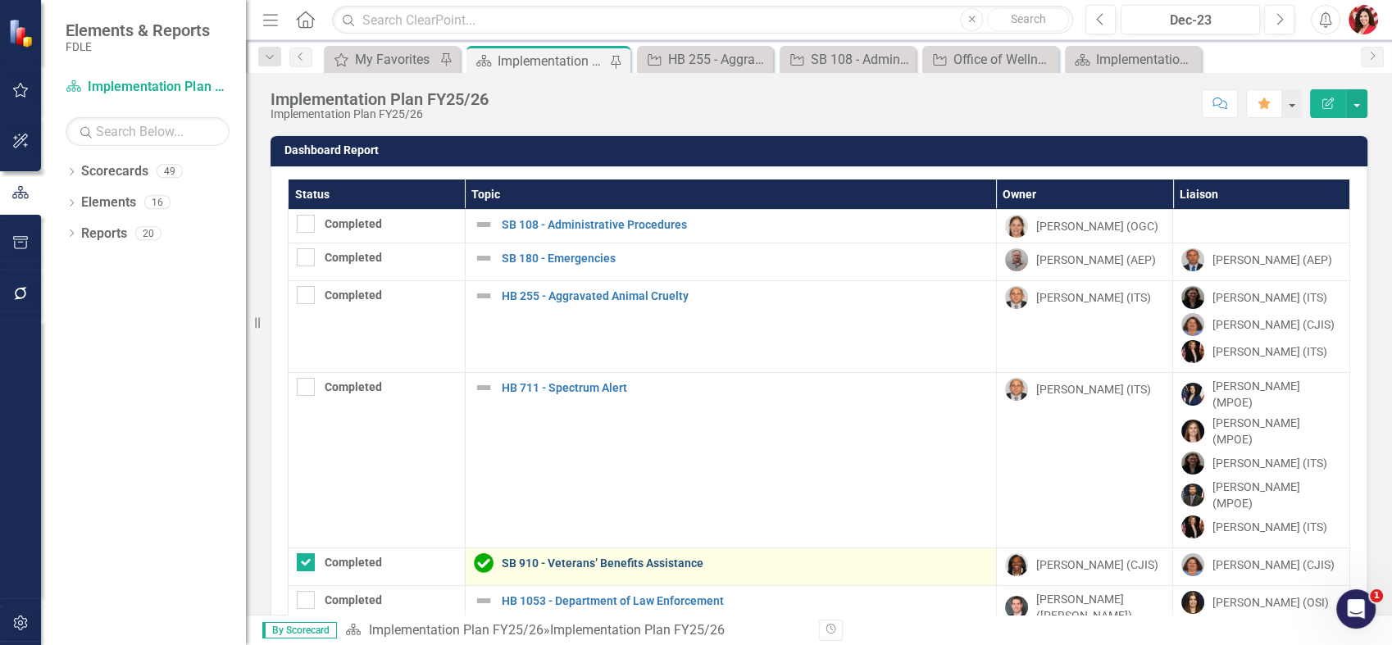
click at [585, 558] on link "SB 910 - Veterans’ Benefits Assistance" at bounding box center [745, 564] width 486 height 12
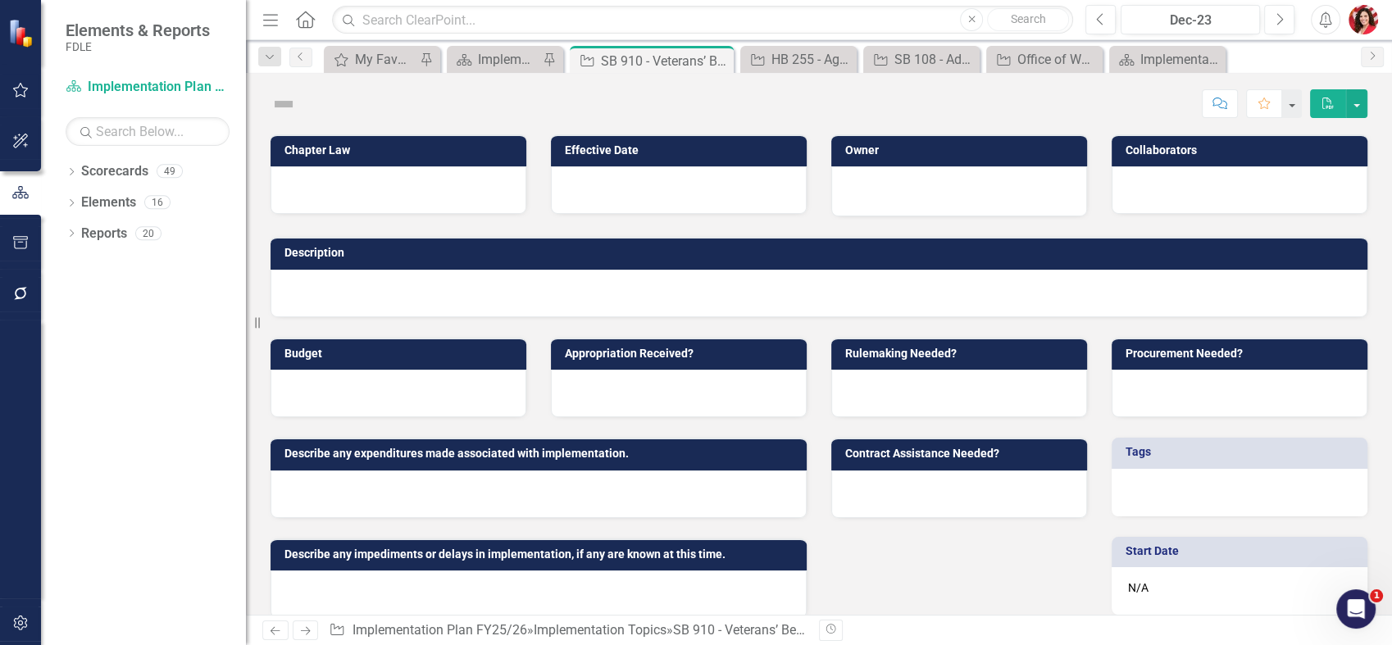
checkbox input "true"
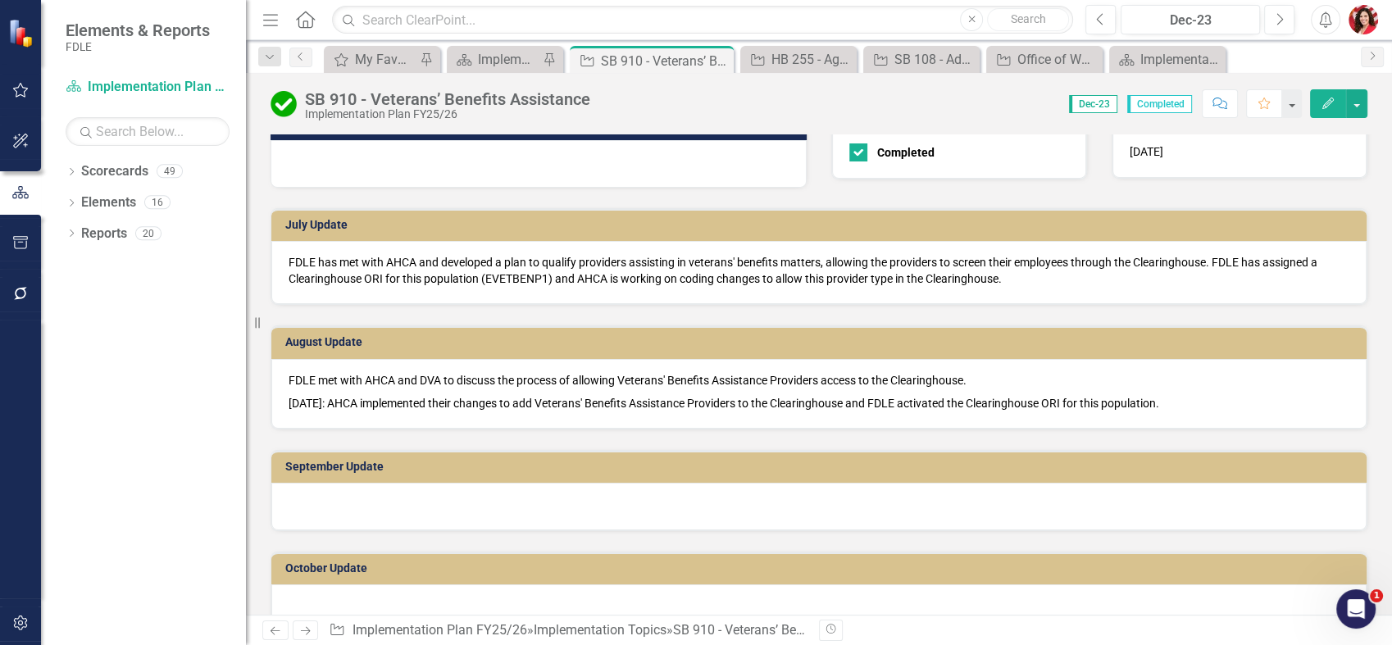
scroll to position [637, 0]
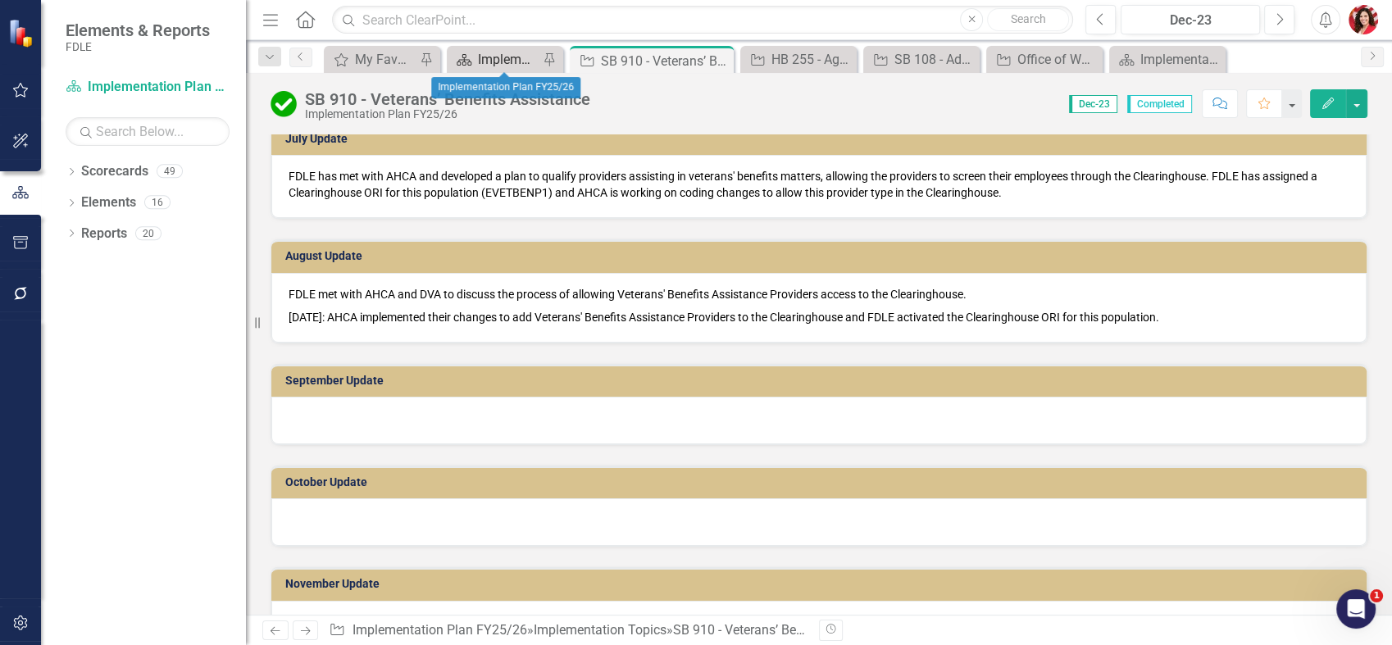
click at [518, 61] on div "Implementation Plan FY25/26" at bounding box center [508, 59] width 61 height 20
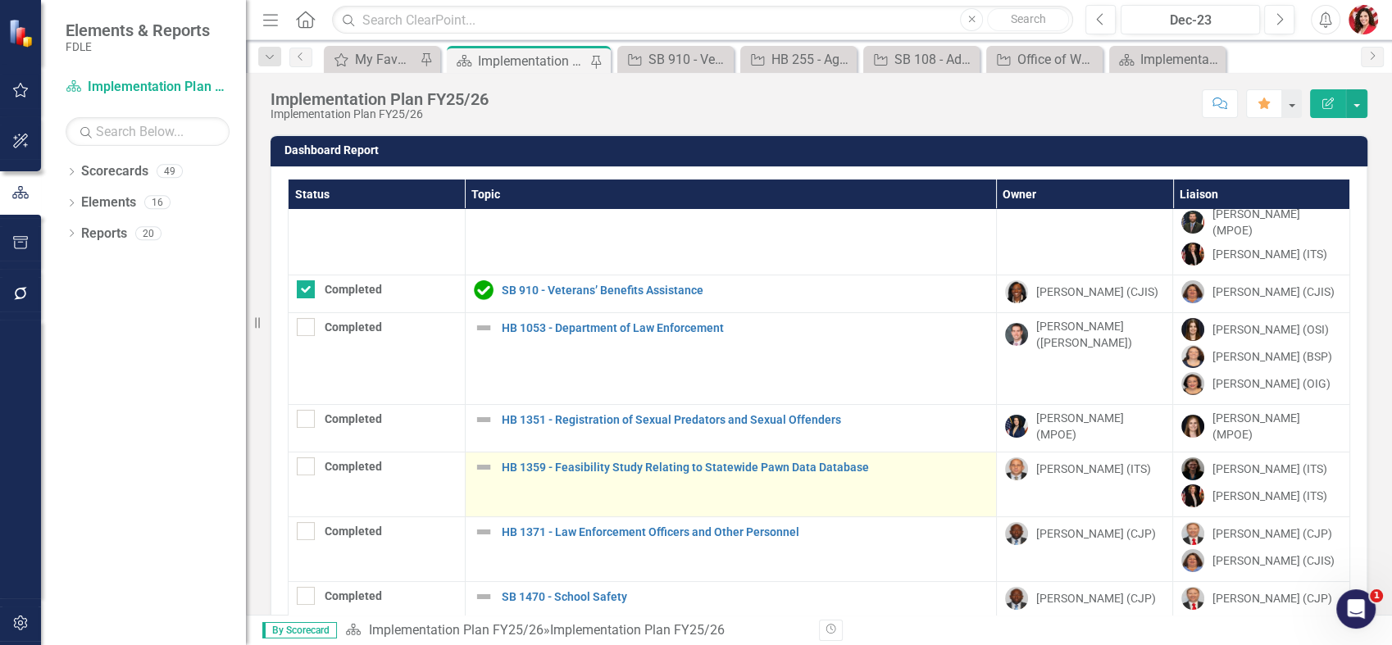
scroll to position [546, 0]
